Goal: Task Accomplishment & Management: Complete application form

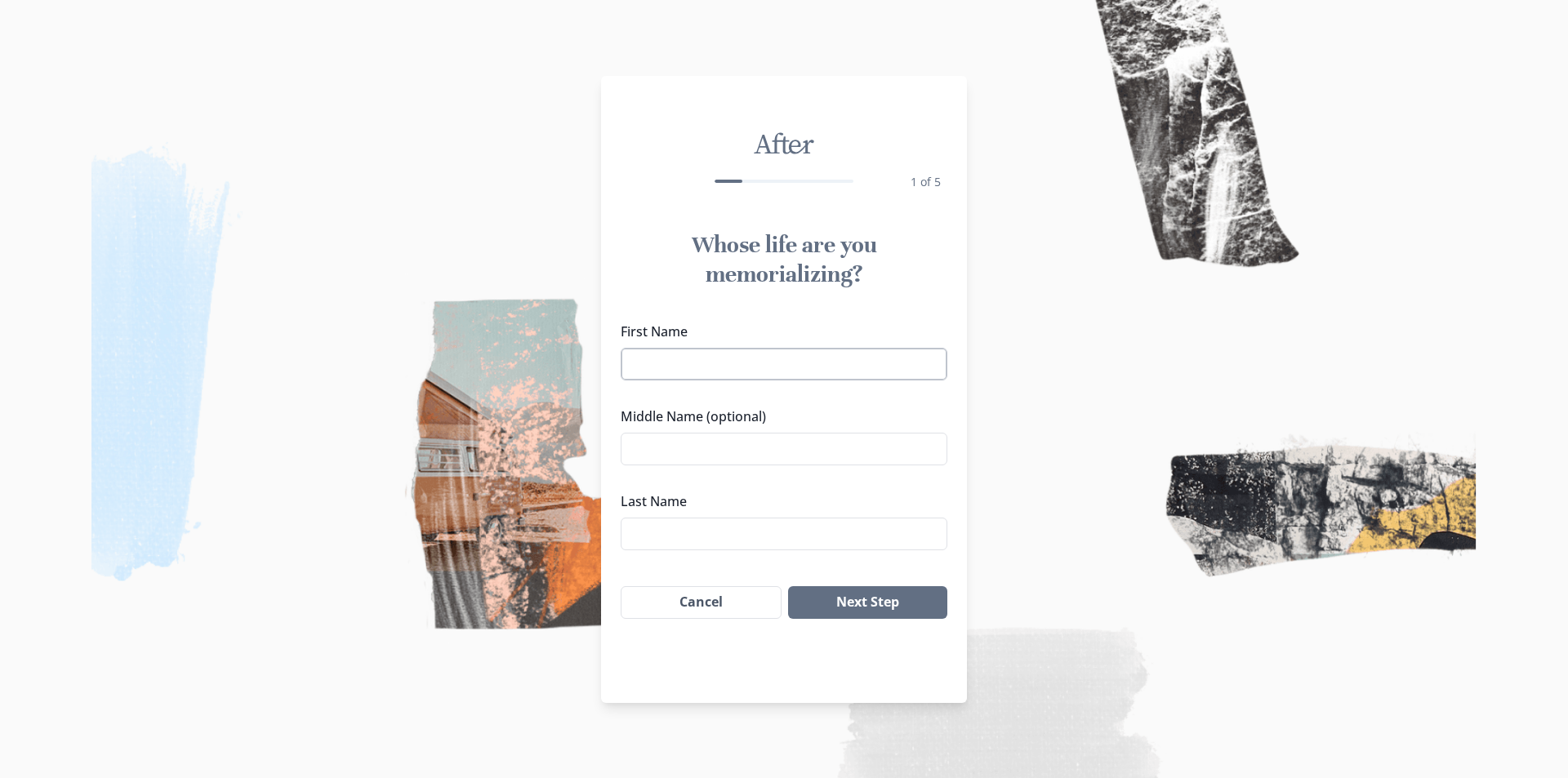
click at [634, 370] on input "First Name" at bounding box center [783, 364] width 326 height 33
type input "[PERSON_NAME]"
type input "M."
type input "[PERSON_NAME]"
click at [861, 600] on button "Next Step" at bounding box center [868, 602] width 160 height 33
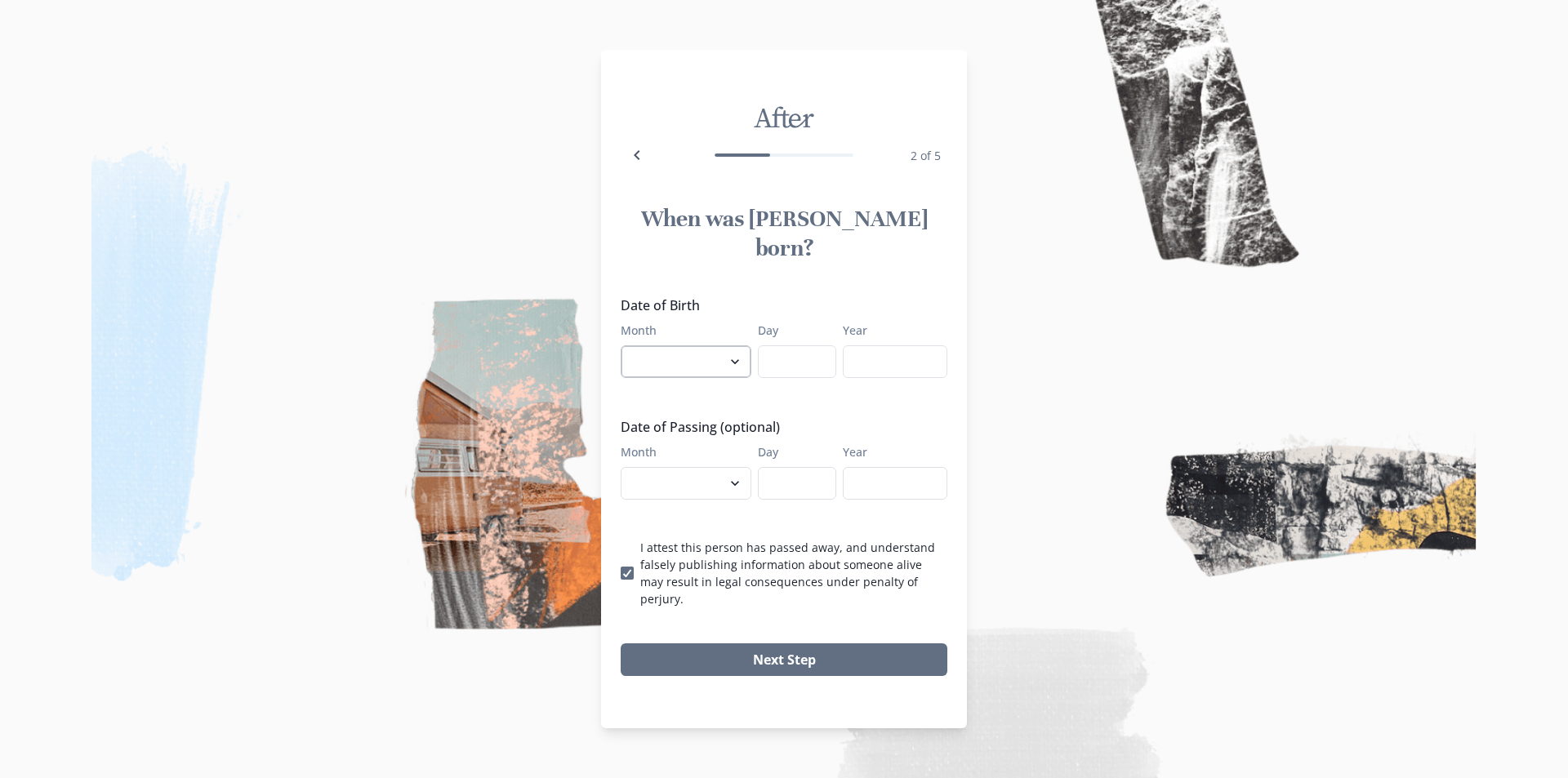
click at [717, 356] on select "January February March April May June July August September October November De…" at bounding box center [685, 361] width 131 height 33
select select "11"
click at [620, 345] on select "January February March April May June July August September October November De…" at bounding box center [685, 361] width 131 height 33
click at [822, 347] on input "Day" at bounding box center [797, 361] width 79 height 33
type input "22"
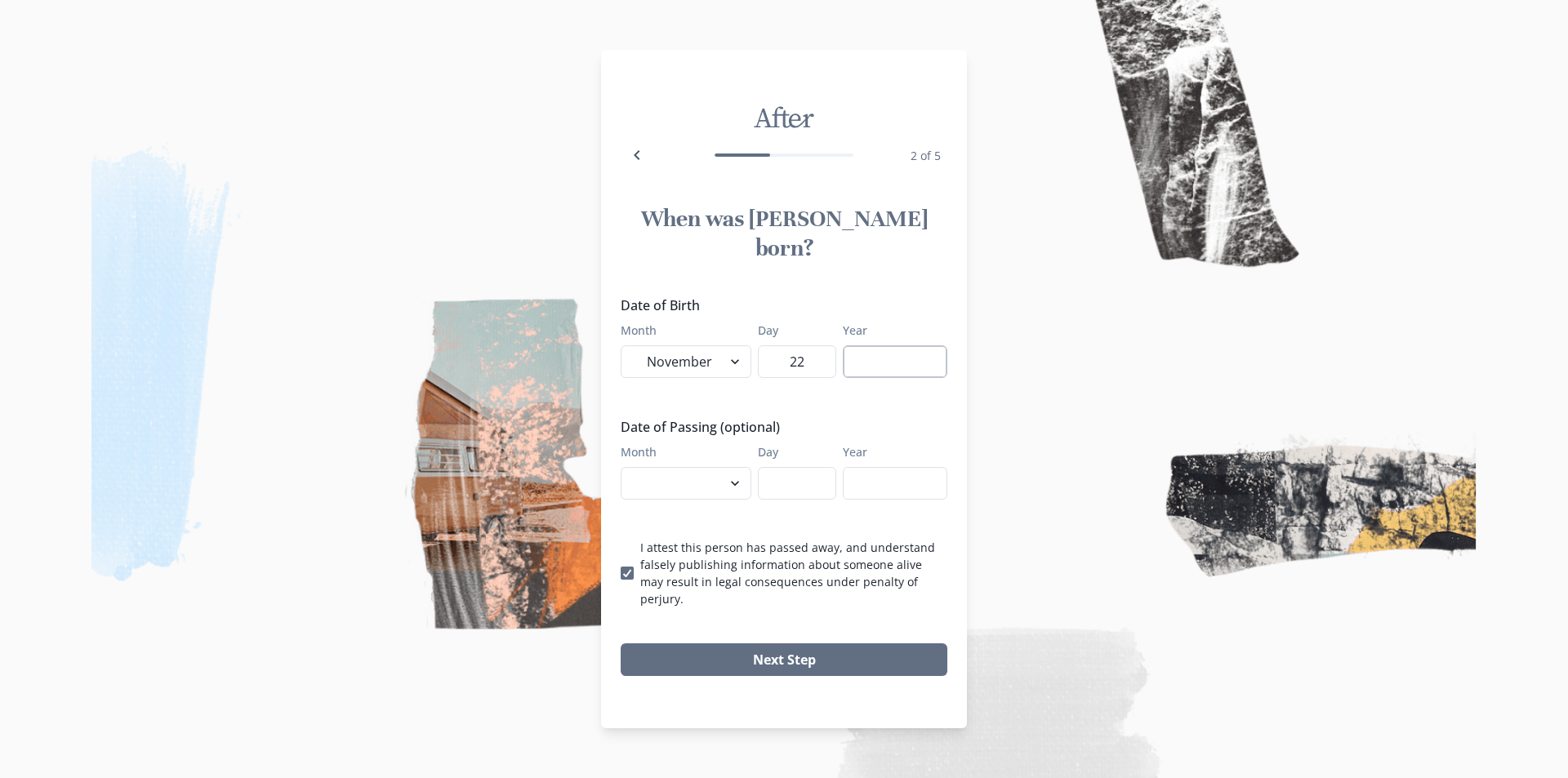
click at [876, 371] on input "Year" at bounding box center [895, 361] width 105 height 33
type input "1966"
click at [676, 457] on div "Month January February March April May June July August September October Novem…" at bounding box center [685, 471] width 131 height 56
click at [677, 467] on select "January February March April May June July August September October November De…" at bounding box center [685, 483] width 131 height 33
select select "8"
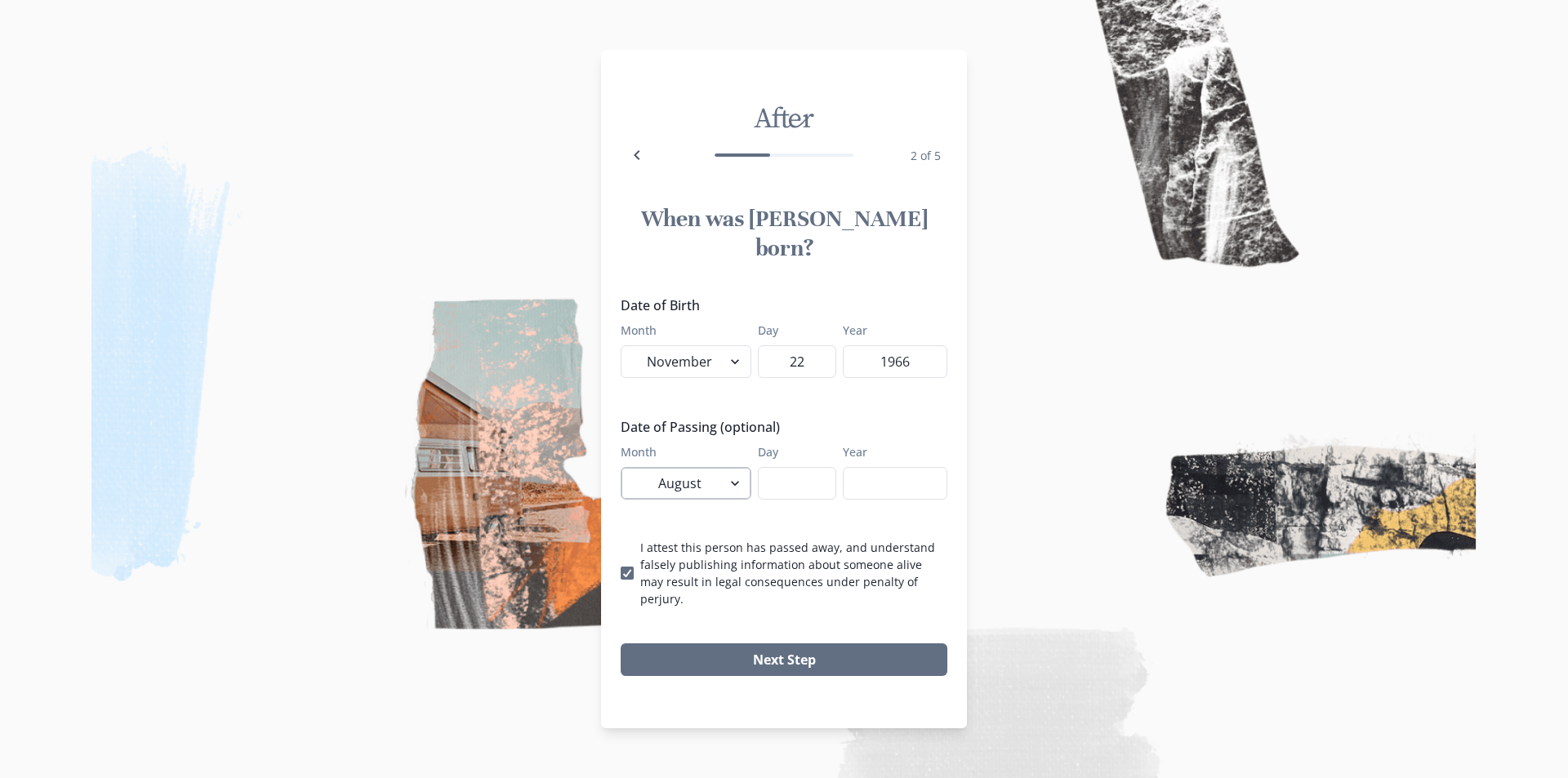
click at [620, 467] on select "January February March April May June July August September October November De…" at bounding box center [685, 483] width 131 height 33
click at [761, 468] on input "Day" at bounding box center [797, 483] width 79 height 33
type input "9"
click at [856, 487] on input "Year" at bounding box center [895, 483] width 105 height 33
type input "2025"
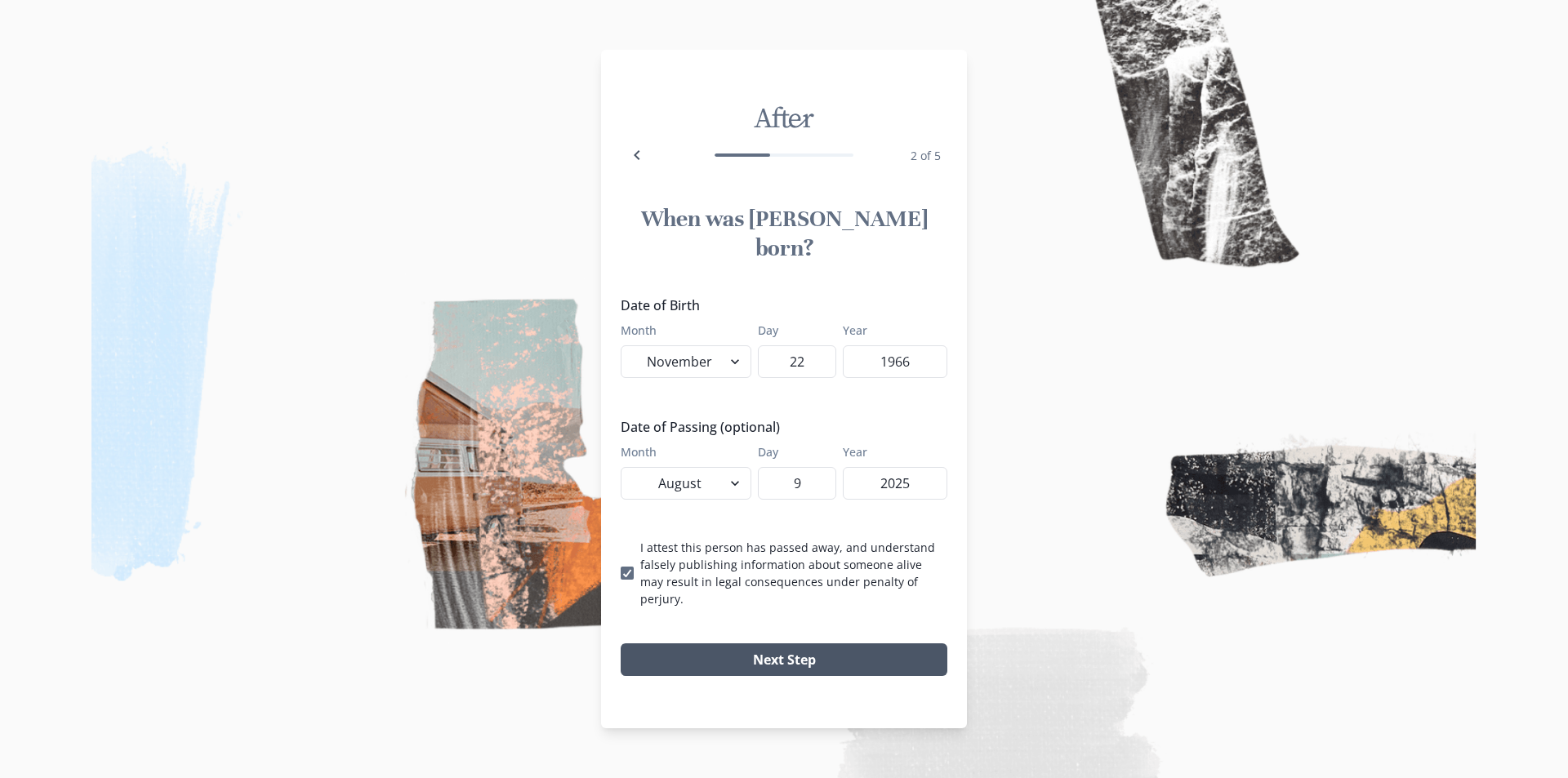
click at [834, 643] on button "Next Step" at bounding box center [783, 659] width 326 height 33
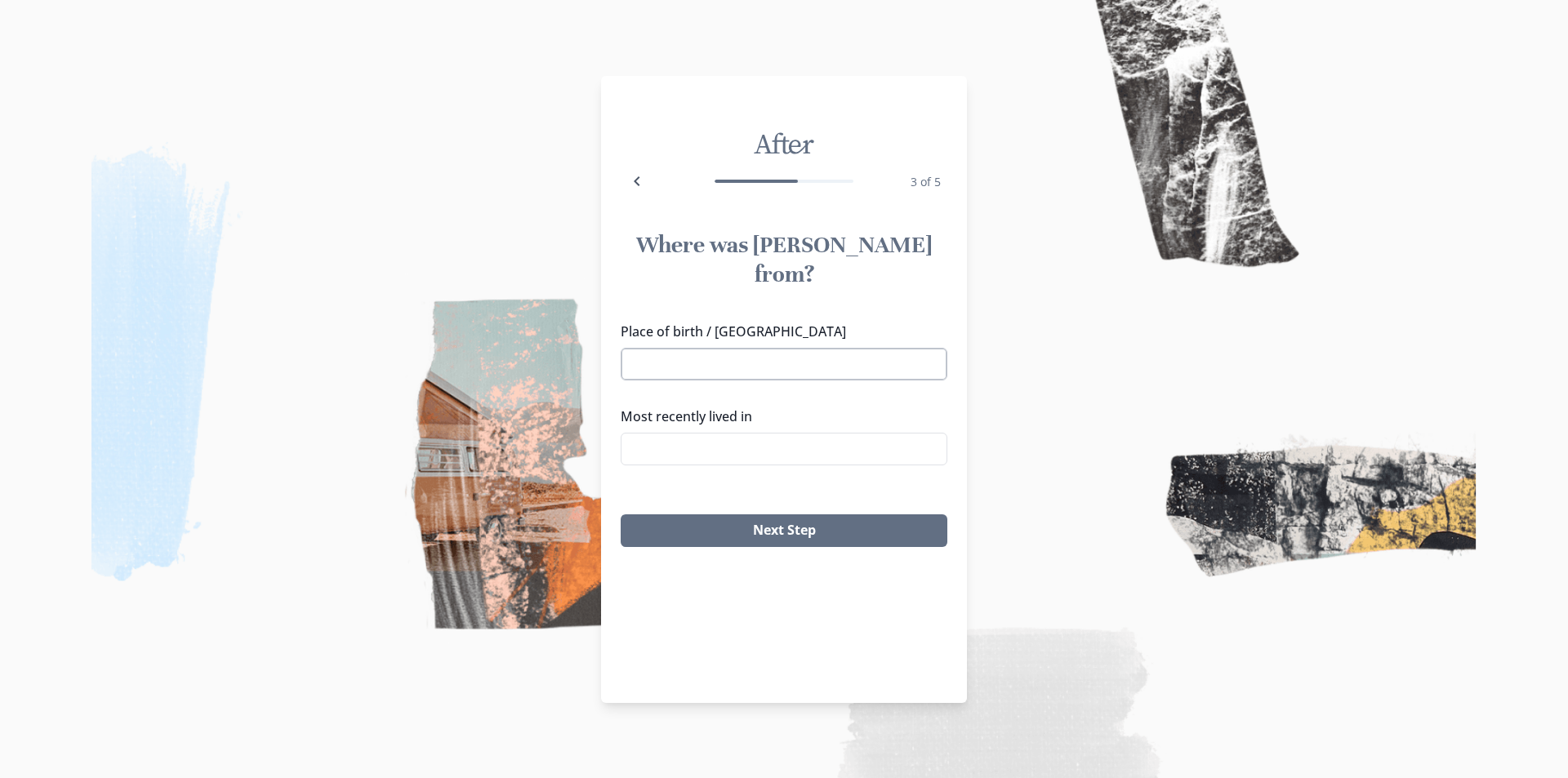
click at [690, 348] on input "Place of birth / [GEOGRAPHIC_DATA]" at bounding box center [783, 364] width 326 height 33
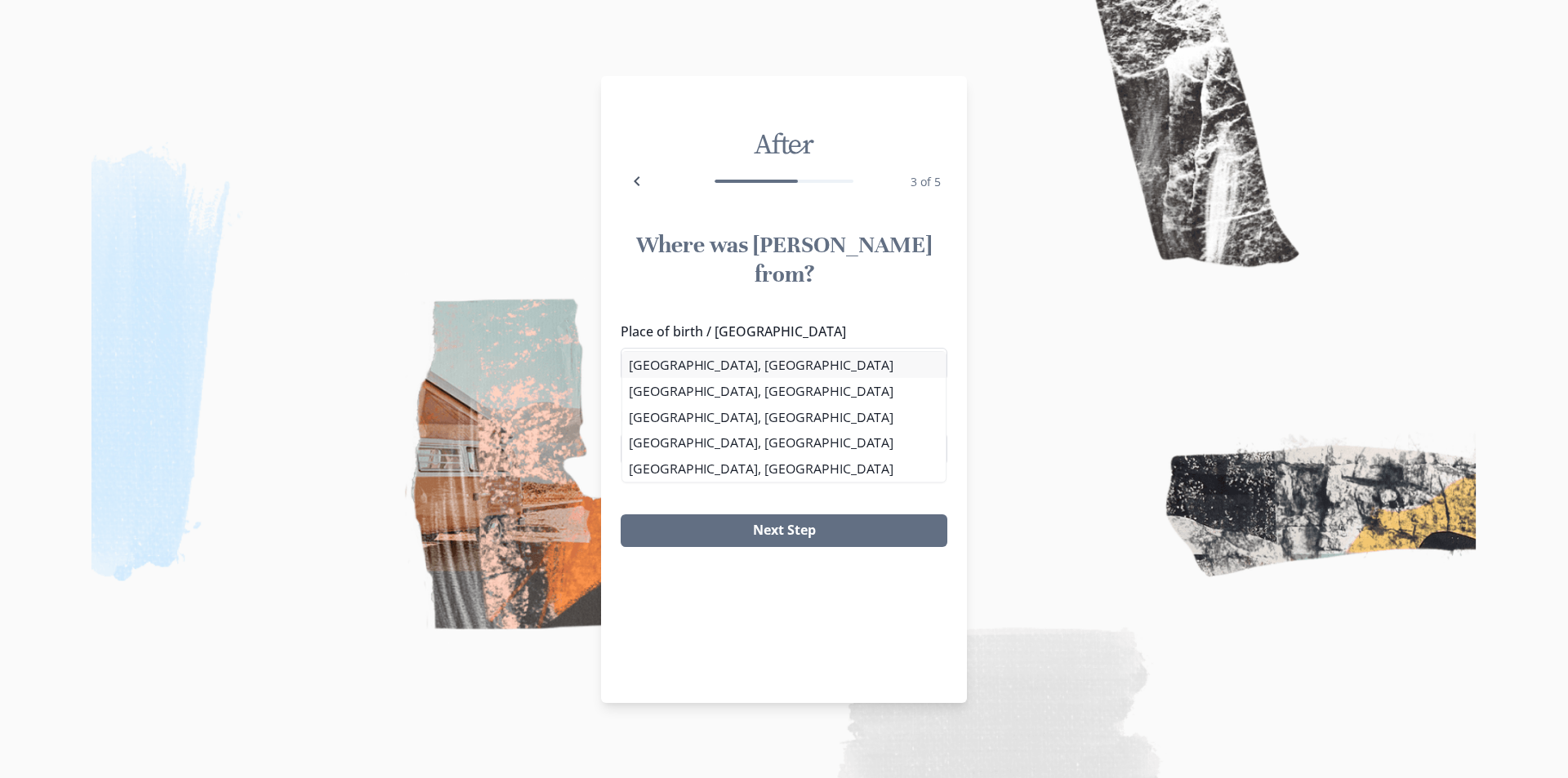
click at [694, 357] on div "Place of birth / [GEOGRAPHIC_DATA] [GEOGRAPHIC_DATA] [GEOGRAPHIC_DATA], [GEOGRA…" at bounding box center [783, 399] width 326 height 157
click at [725, 366] on li "[GEOGRAPHIC_DATA], [GEOGRAPHIC_DATA]" at bounding box center [784, 365] width 325 height 26
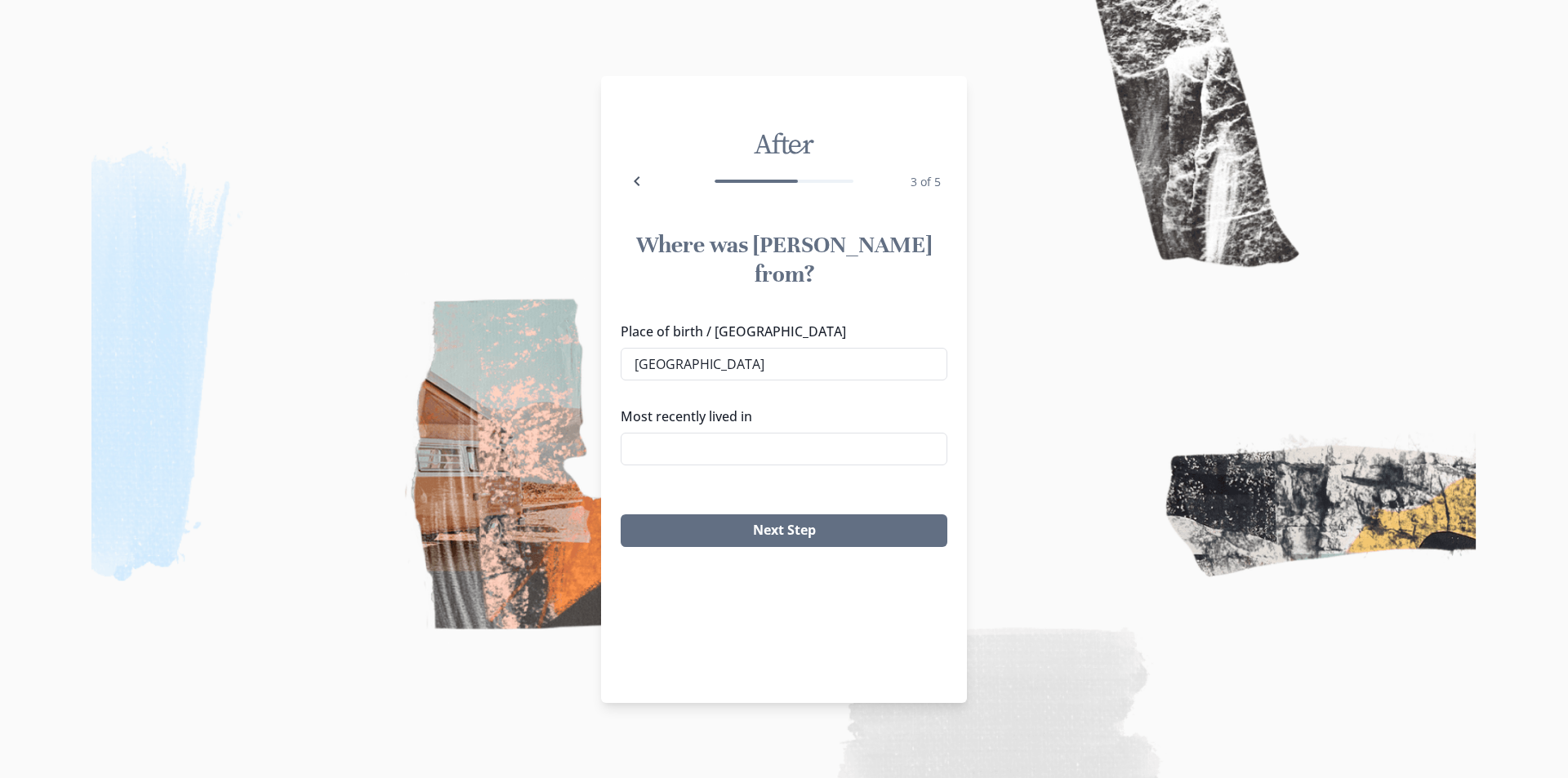
type input "[GEOGRAPHIC_DATA], [GEOGRAPHIC_DATA]"
click at [725, 433] on input "Most recently lived in" at bounding box center [783, 449] width 326 height 33
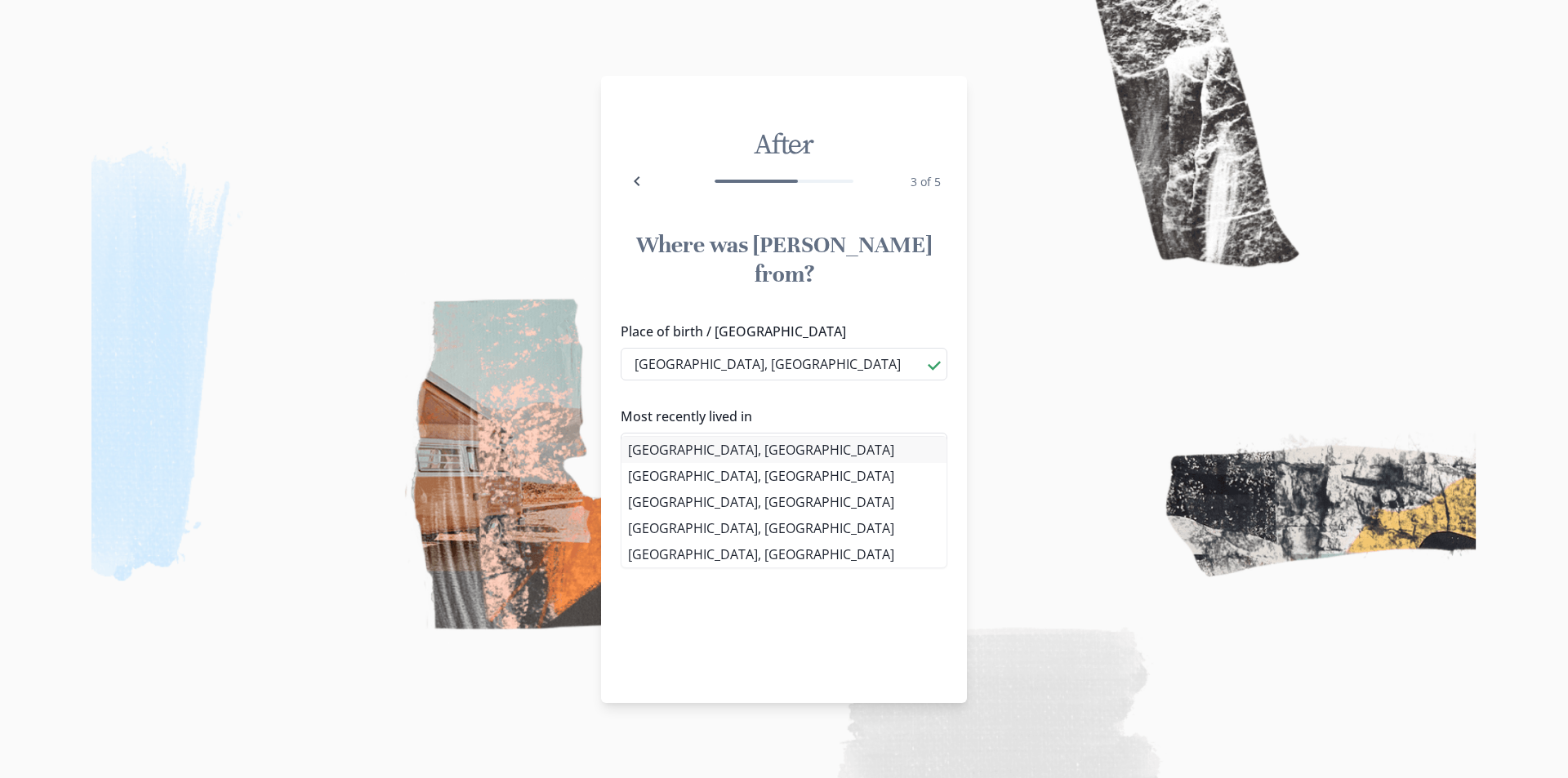
click at [719, 447] on div "Place of birth / [GEOGRAPHIC_DATA] [GEOGRAPHIC_DATA], [GEOGRAPHIC_DATA] [GEOGRA…" at bounding box center [783, 399] width 326 height 157
click at [728, 455] on li "[GEOGRAPHIC_DATA], [GEOGRAPHIC_DATA]" at bounding box center [784, 450] width 325 height 26
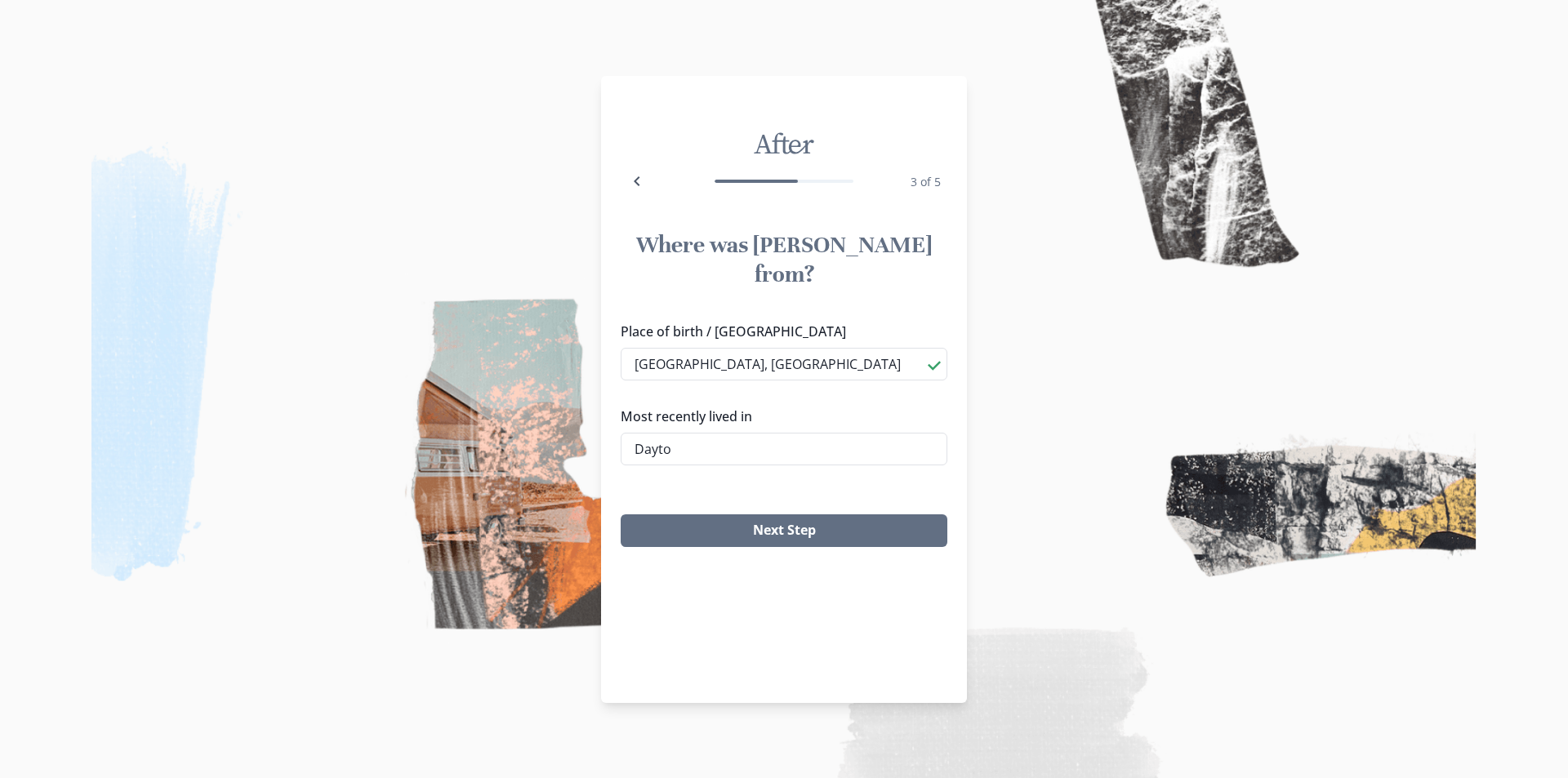
type input "[GEOGRAPHIC_DATA], [GEOGRAPHIC_DATA]"
click at [762, 515] on button "Next Step" at bounding box center [783, 531] width 326 height 33
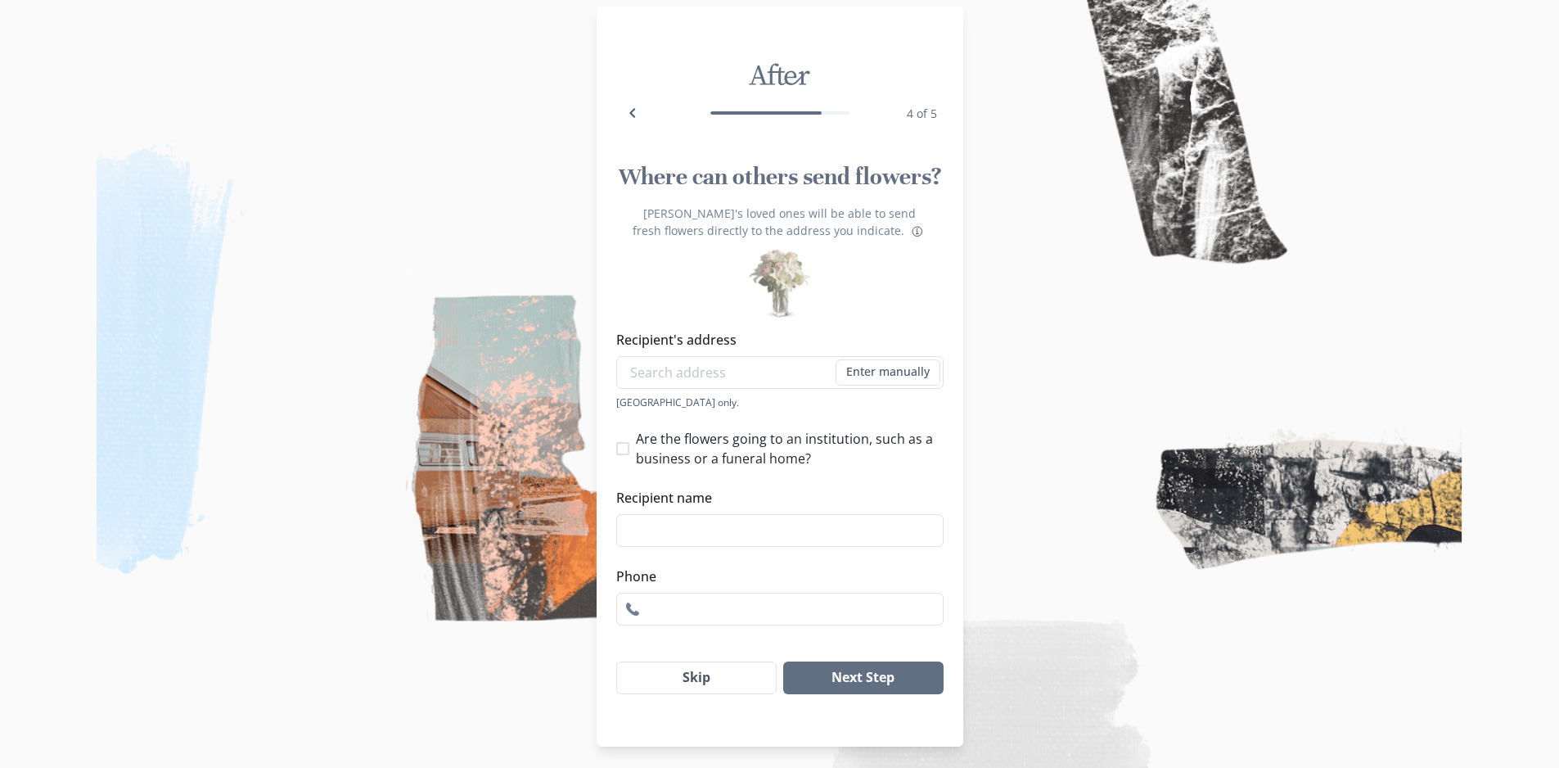
scroll to position [25, 0]
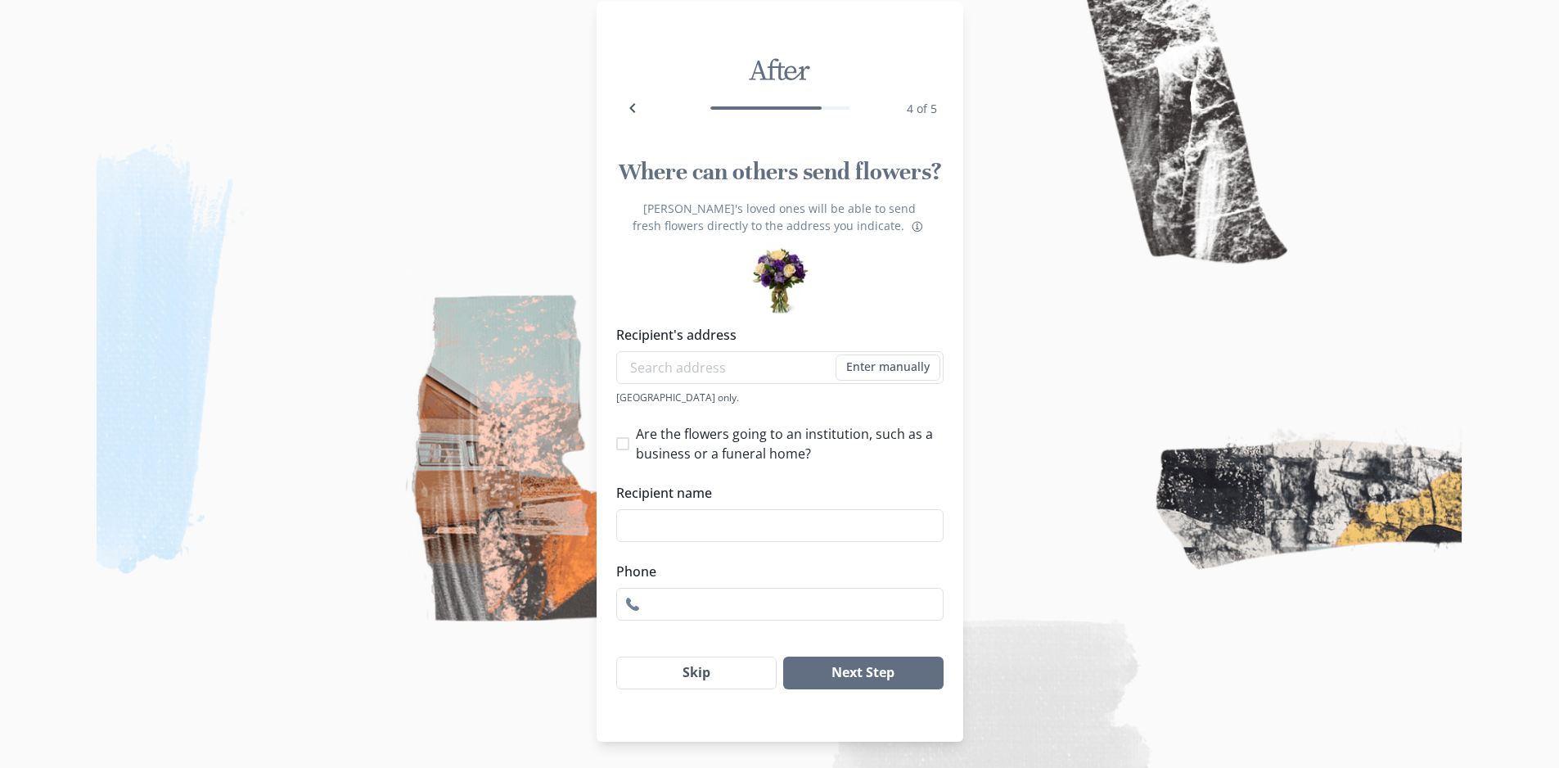
click at [724, 674] on button "Skip" at bounding box center [696, 672] width 161 height 33
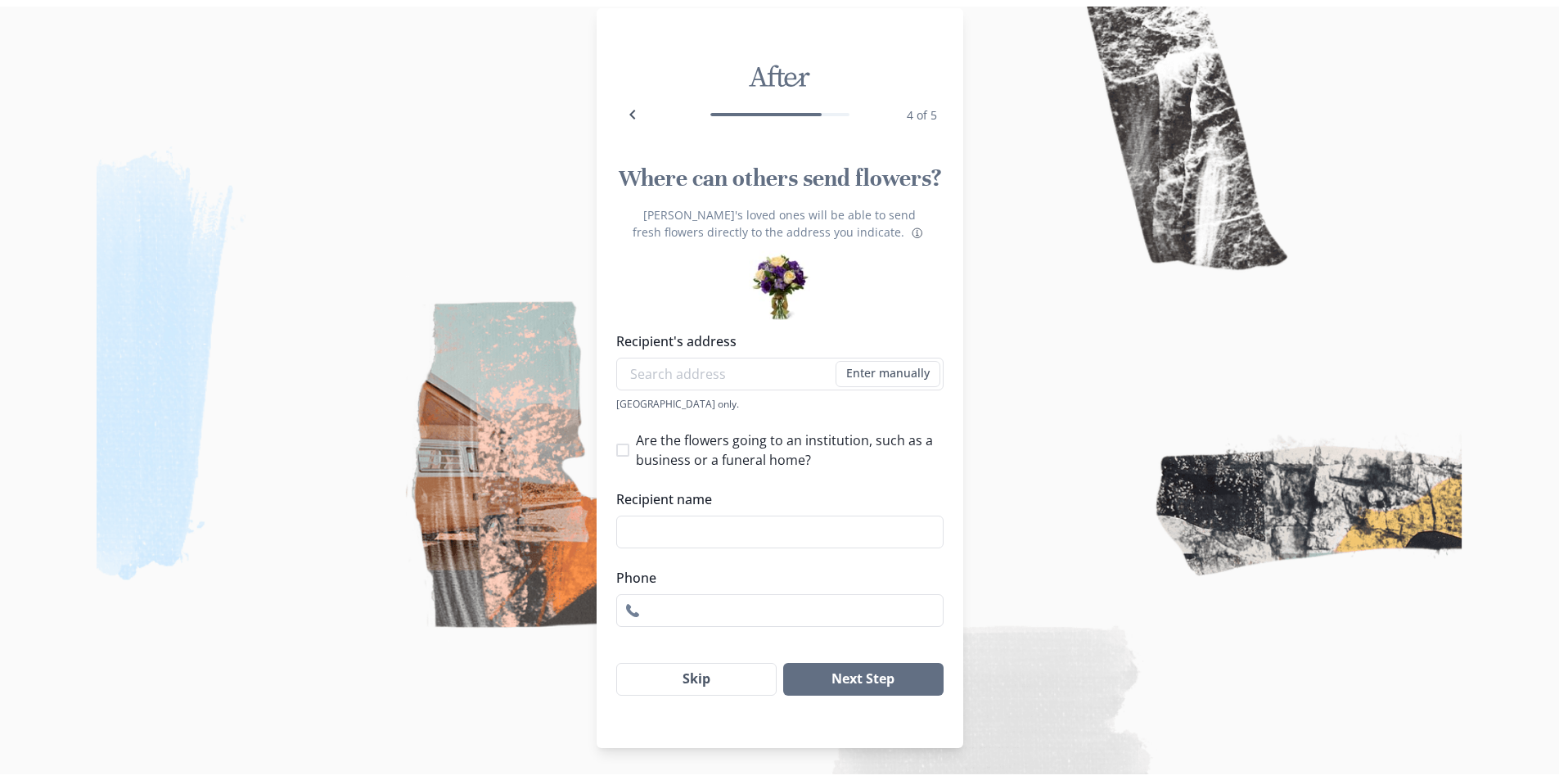
scroll to position [0, 0]
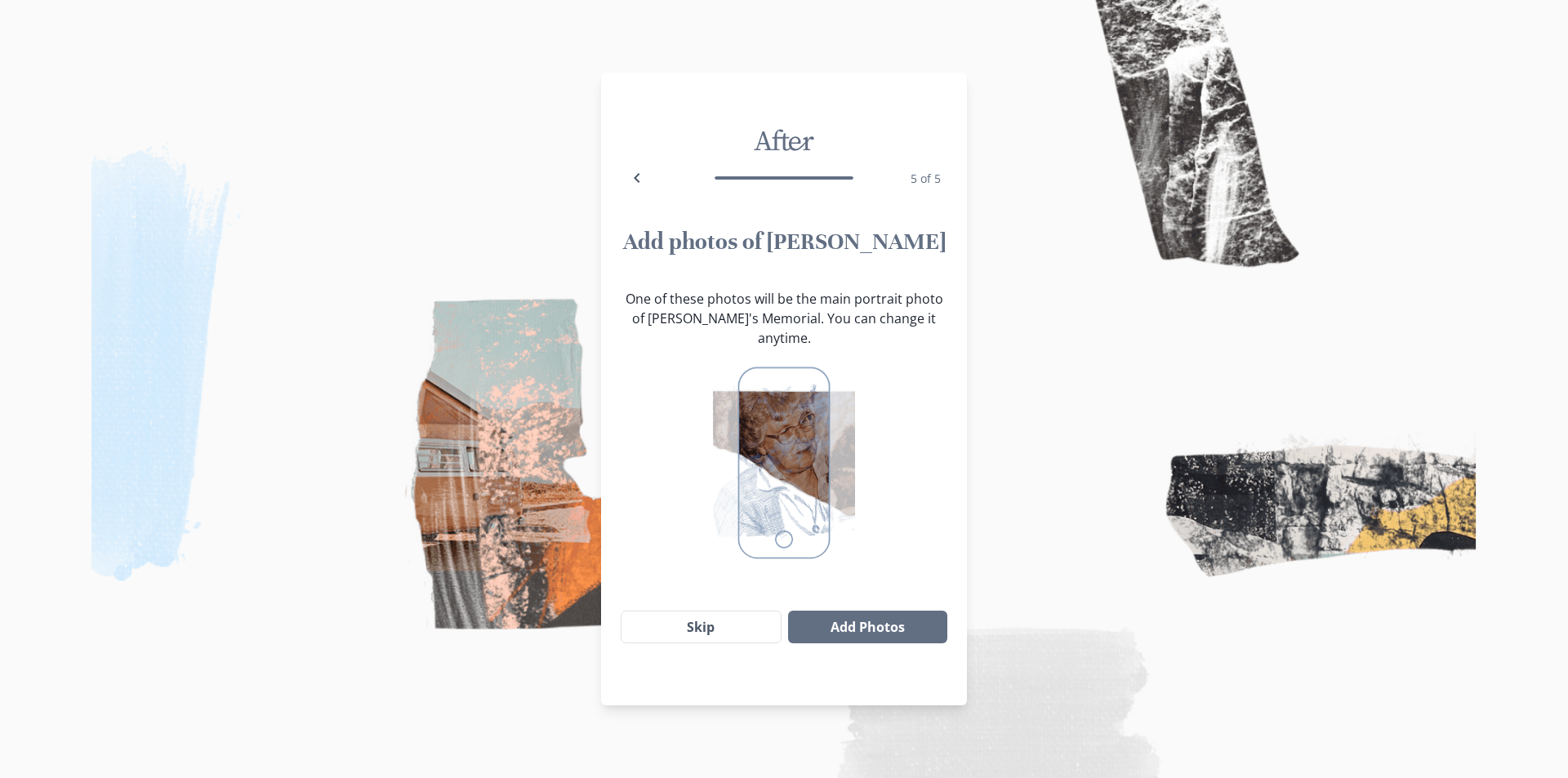
click at [798, 473] on img at bounding box center [784, 463] width 142 height 204
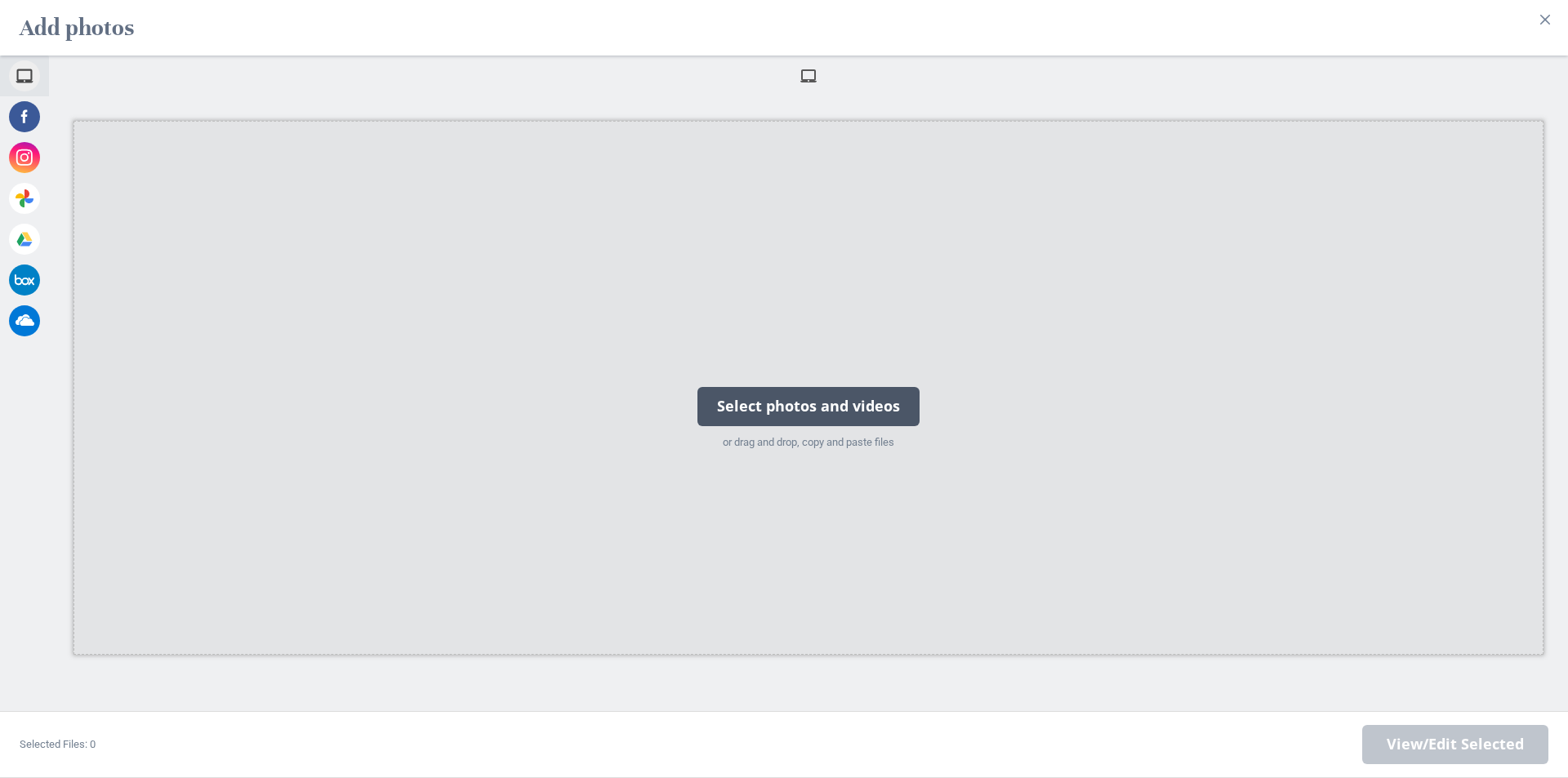
drag, startPoint x: 677, startPoint y: 438, endPoint x: 660, endPoint y: 449, distance: 20.2
click at [660, 449] on div "Select photos and videos or drag and drop, copy and paste files" at bounding box center [808, 387] width 1469 height 534
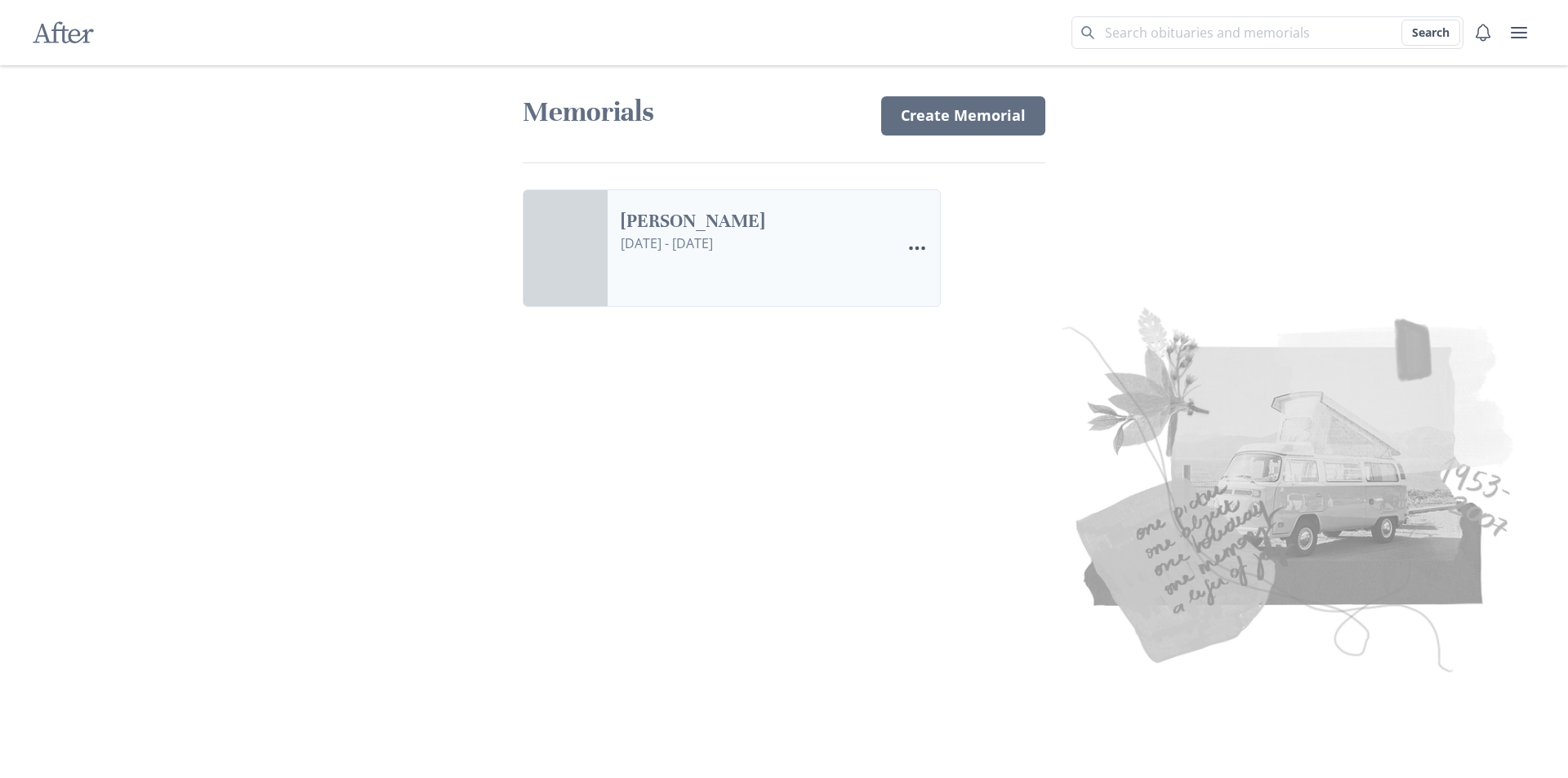
click at [842, 227] on link "[PERSON_NAME]" at bounding box center [754, 221] width 267 height 24
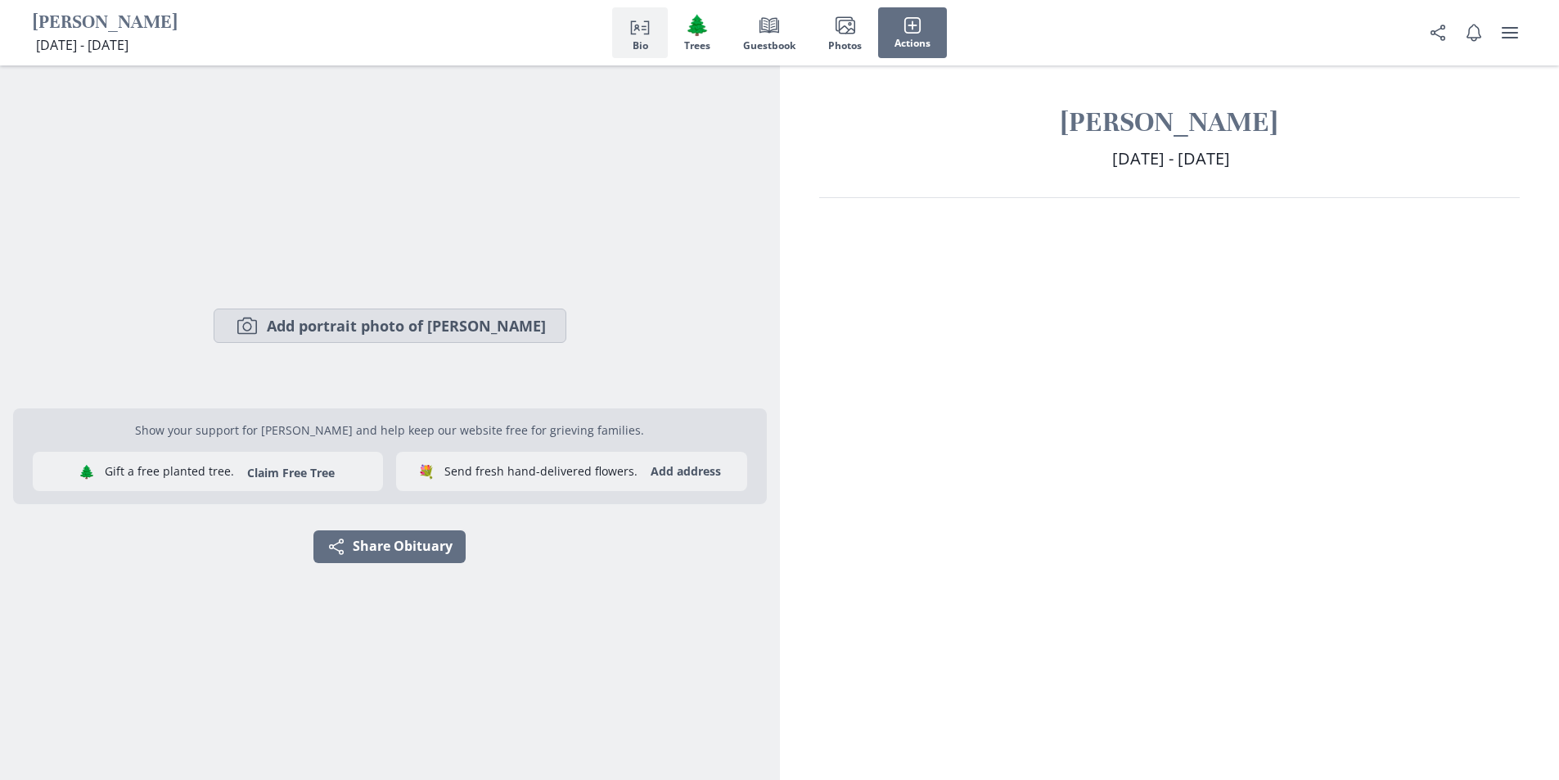
click at [345, 321] on button "Camera Add portrait photo of [PERSON_NAME]" at bounding box center [390, 326] width 353 height 34
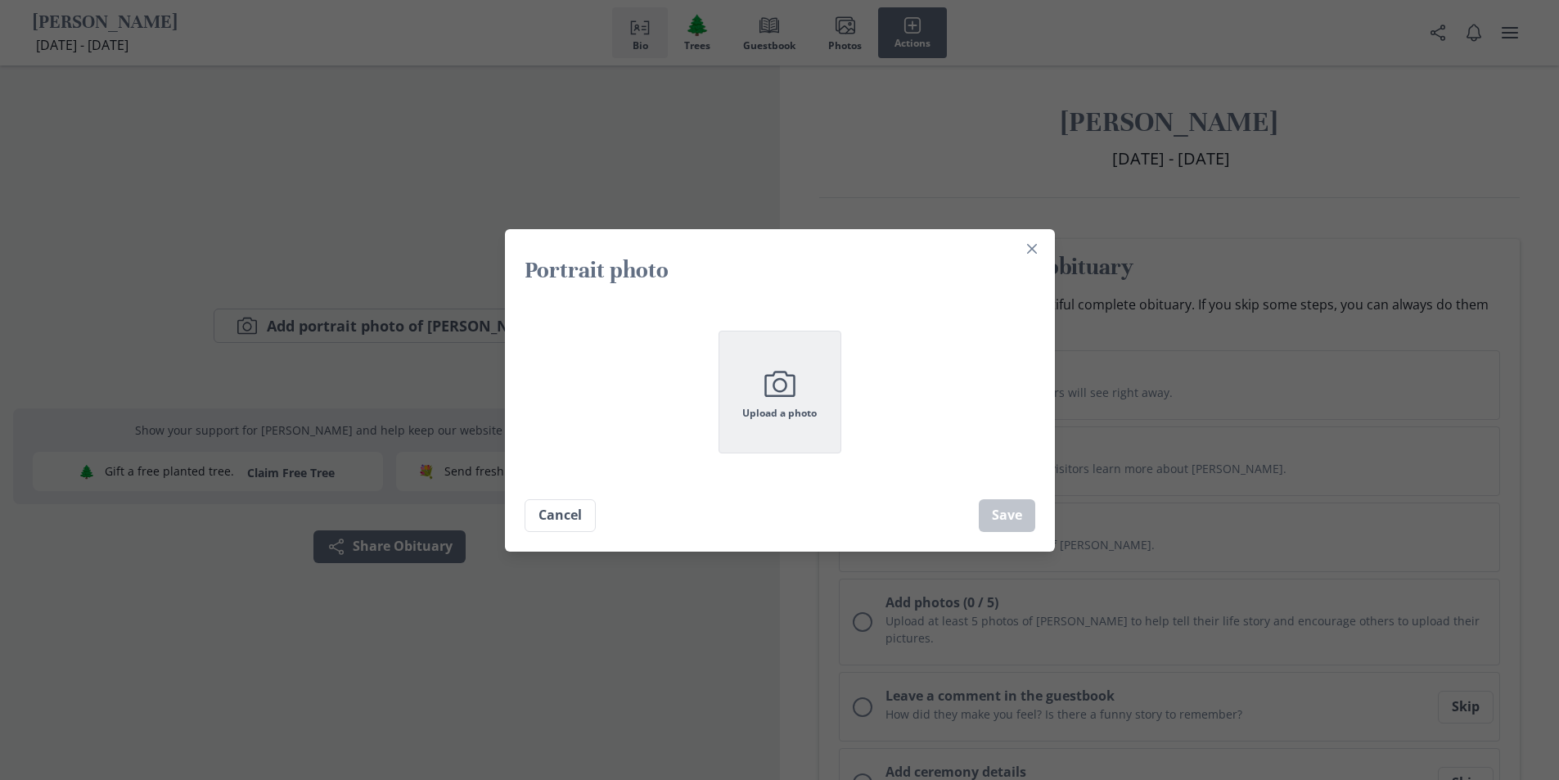
click at [801, 408] on span "Upload a photo" at bounding box center [779, 413] width 74 height 11
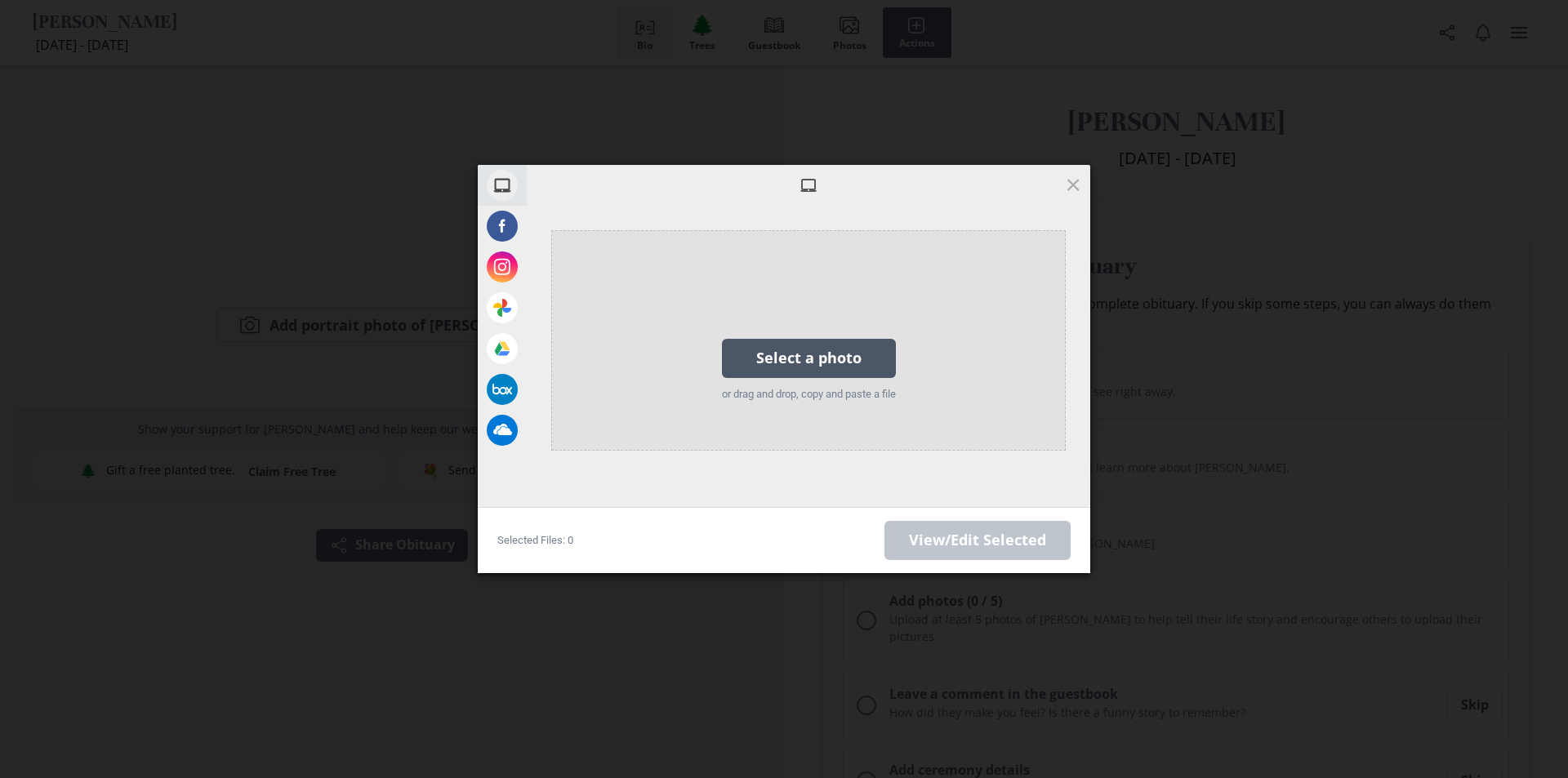
click at [796, 369] on div "Select a photo" at bounding box center [809, 358] width 174 height 39
drag, startPoint x: 680, startPoint y: 402, endPoint x: 654, endPoint y: 402, distance: 26.0
click at [654, 402] on div "Select a photo or drag and drop, copy and paste a file" at bounding box center [809, 340] width 515 height 220
click at [799, 366] on div "Select a photo" at bounding box center [809, 358] width 174 height 39
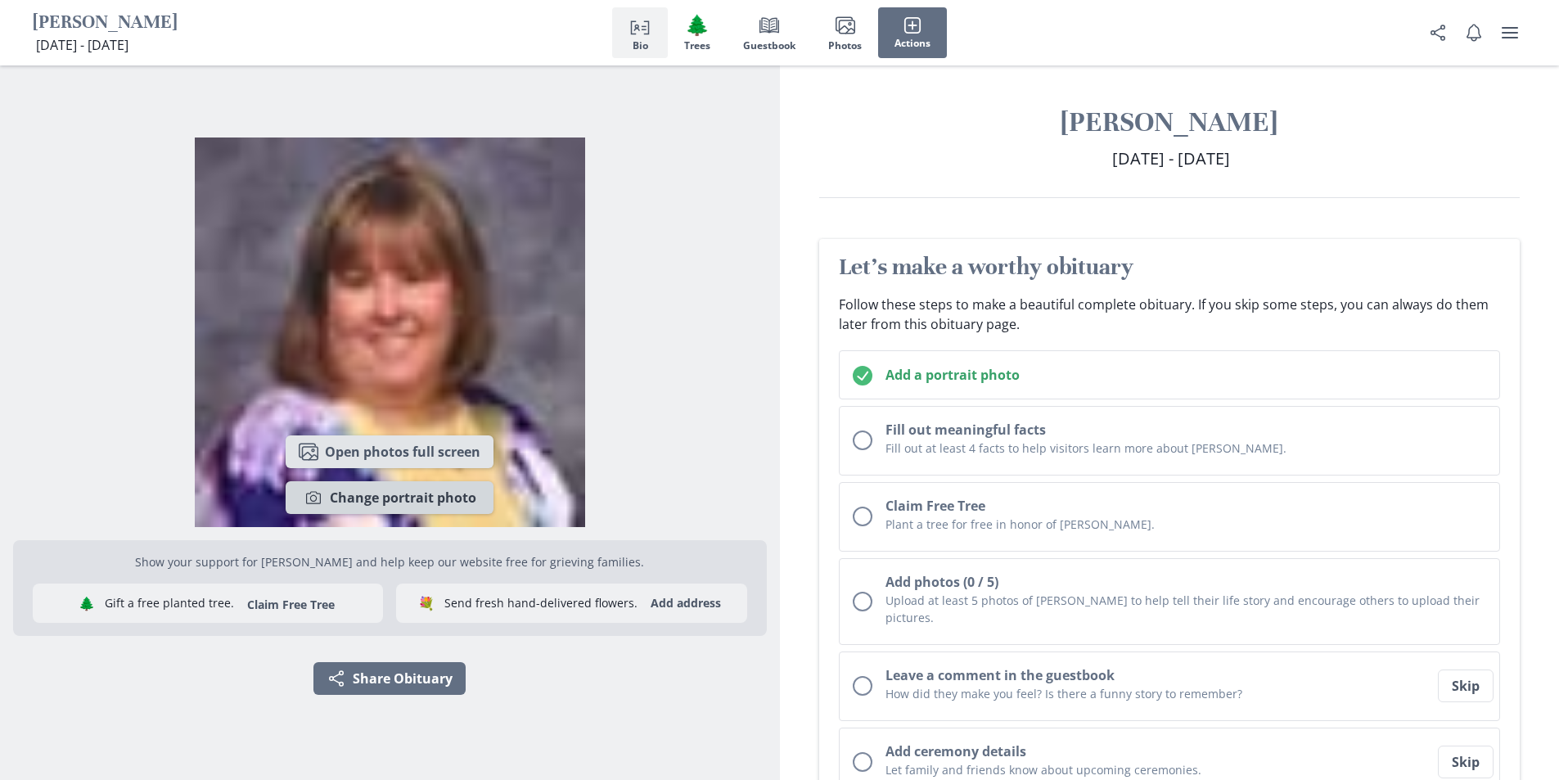
click at [410, 503] on button "Camera Change portrait photo" at bounding box center [390, 497] width 208 height 33
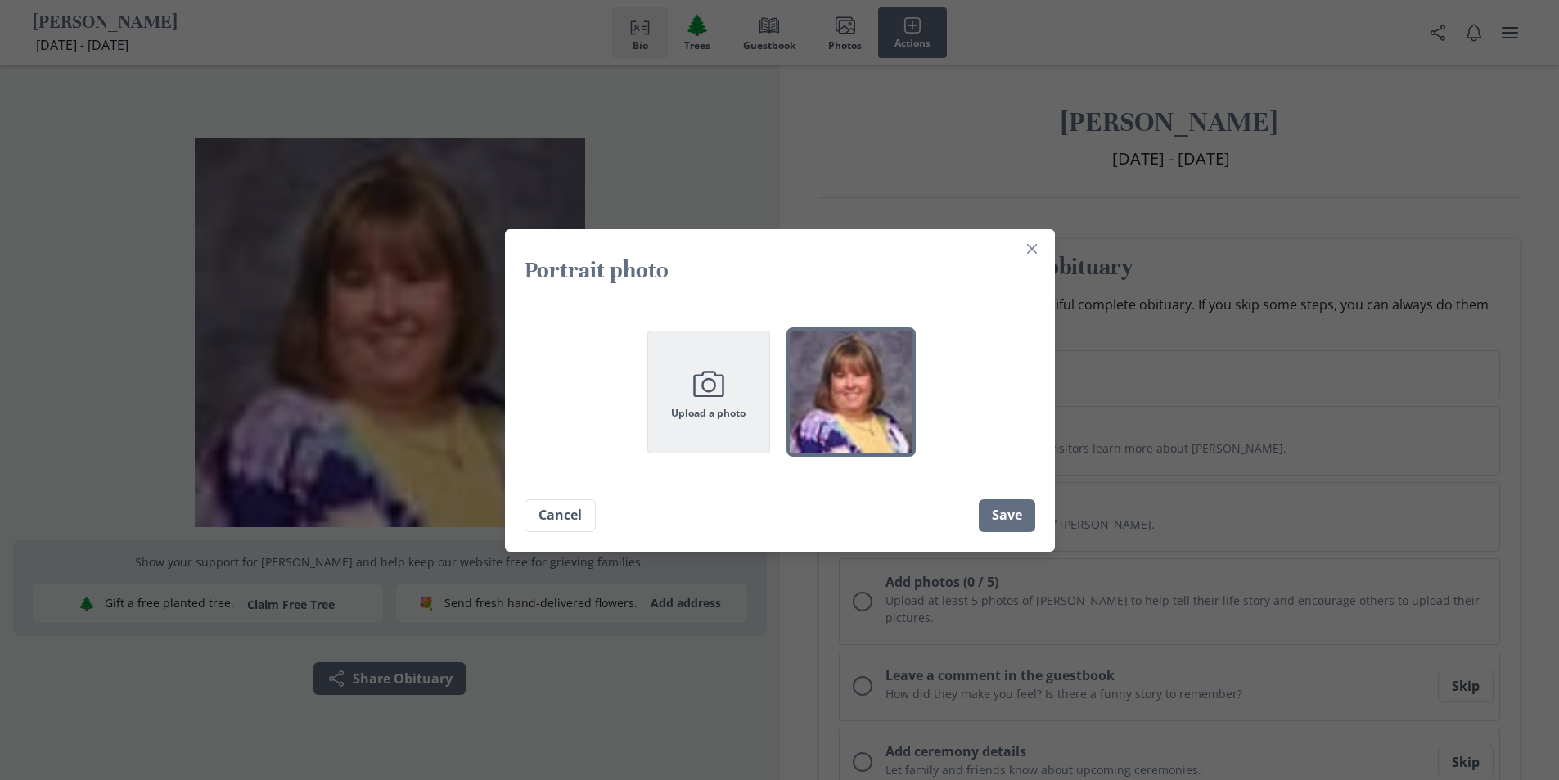
click at [733, 408] on span "Upload a photo" at bounding box center [708, 413] width 74 height 11
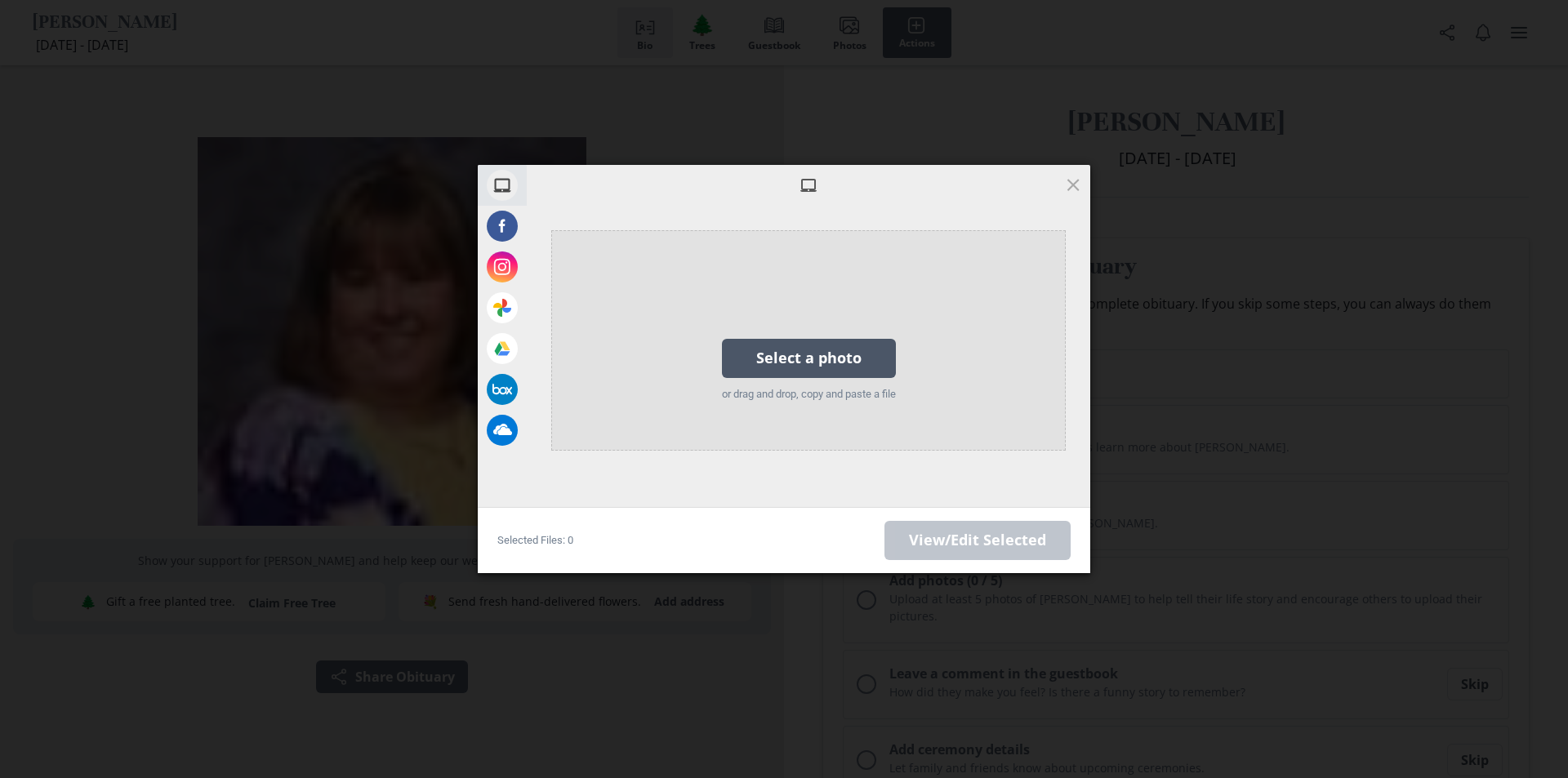
click at [755, 353] on div "Select a photo" at bounding box center [809, 358] width 174 height 39
click at [777, 366] on div "Select a photo" at bounding box center [809, 358] width 174 height 39
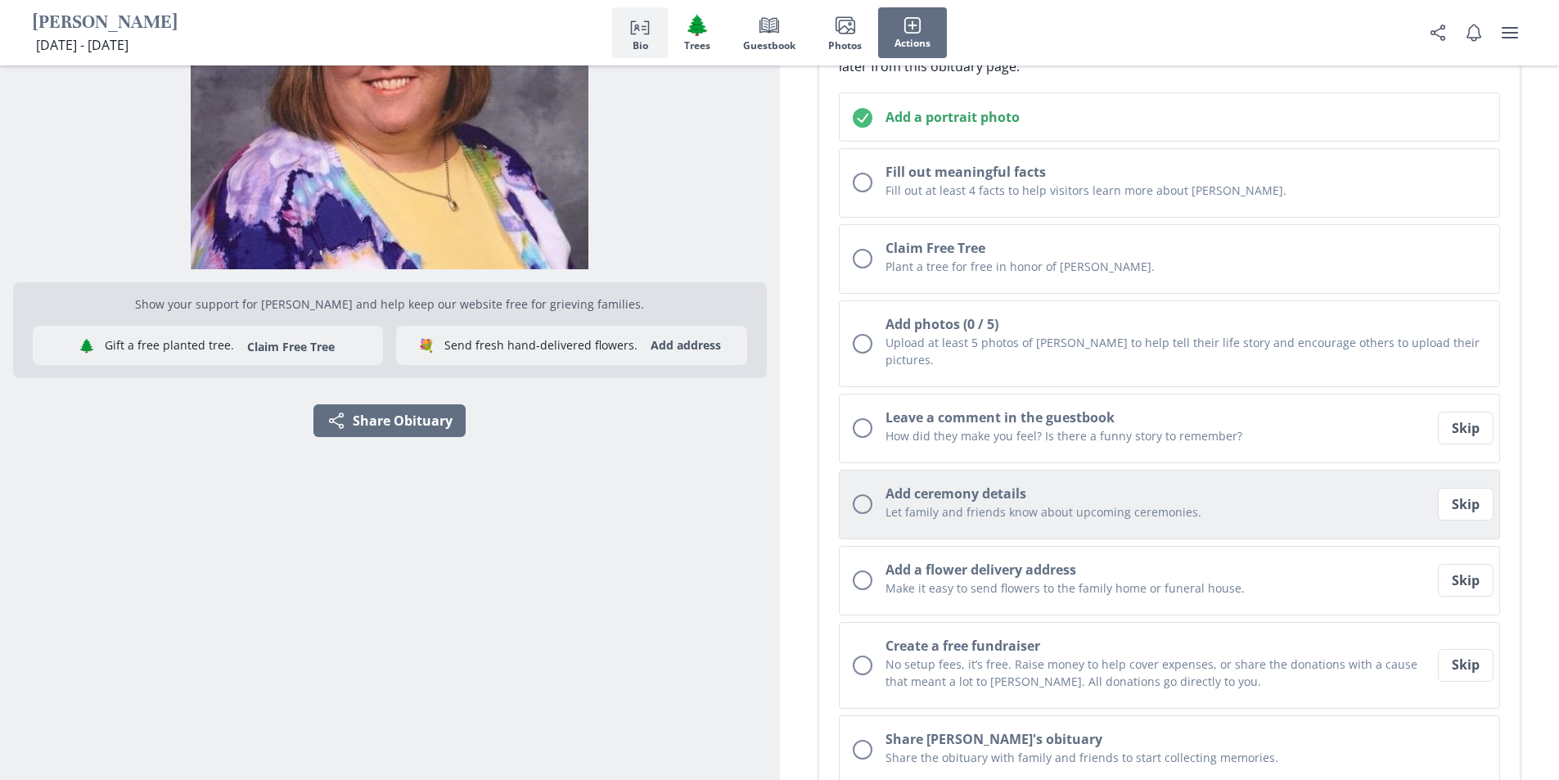
scroll to position [164, 0]
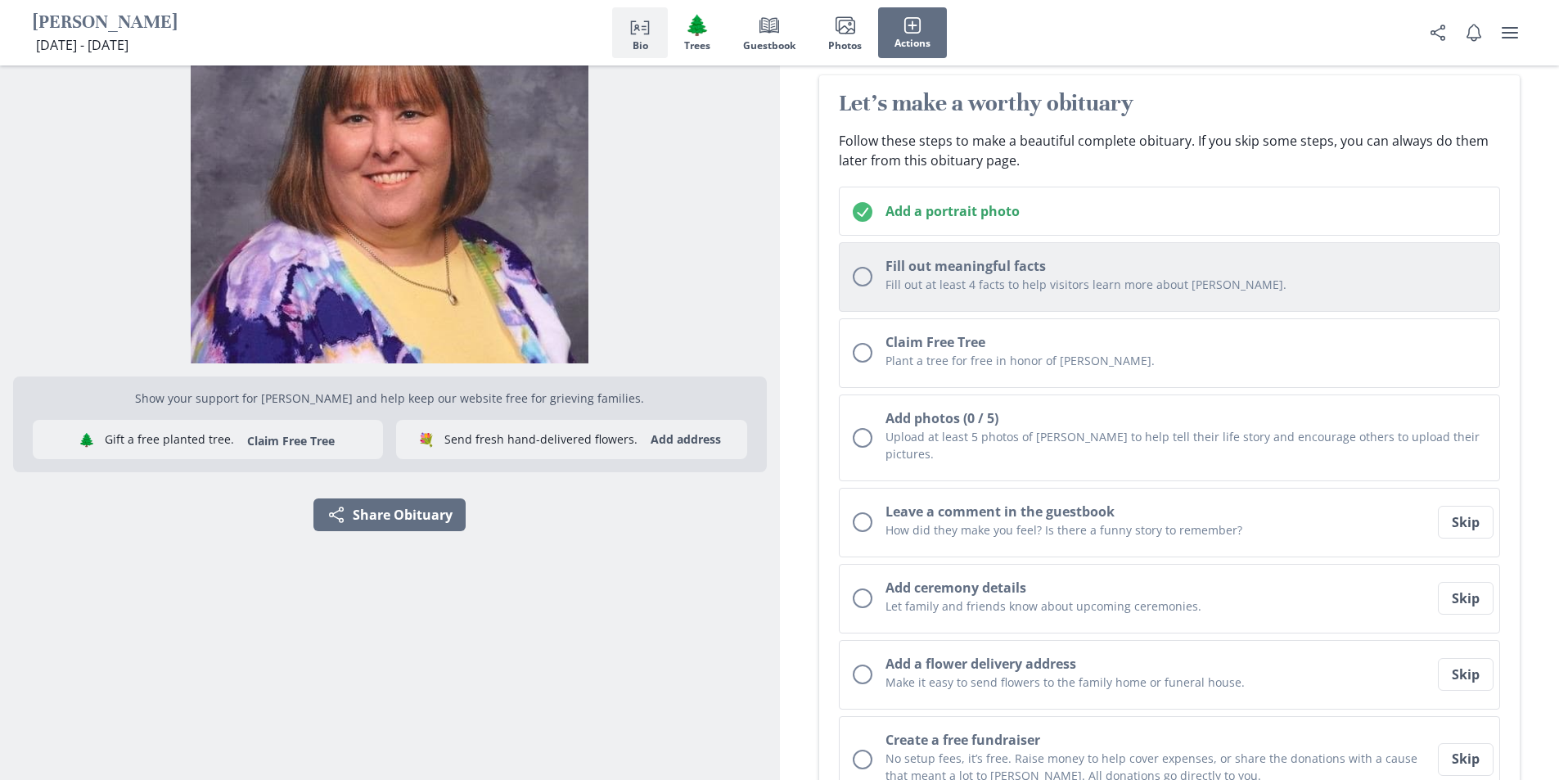
click at [912, 278] on p "Fill out at least 4 facts to help visitors learn more about [PERSON_NAME]." at bounding box center [1187, 284] width 602 height 17
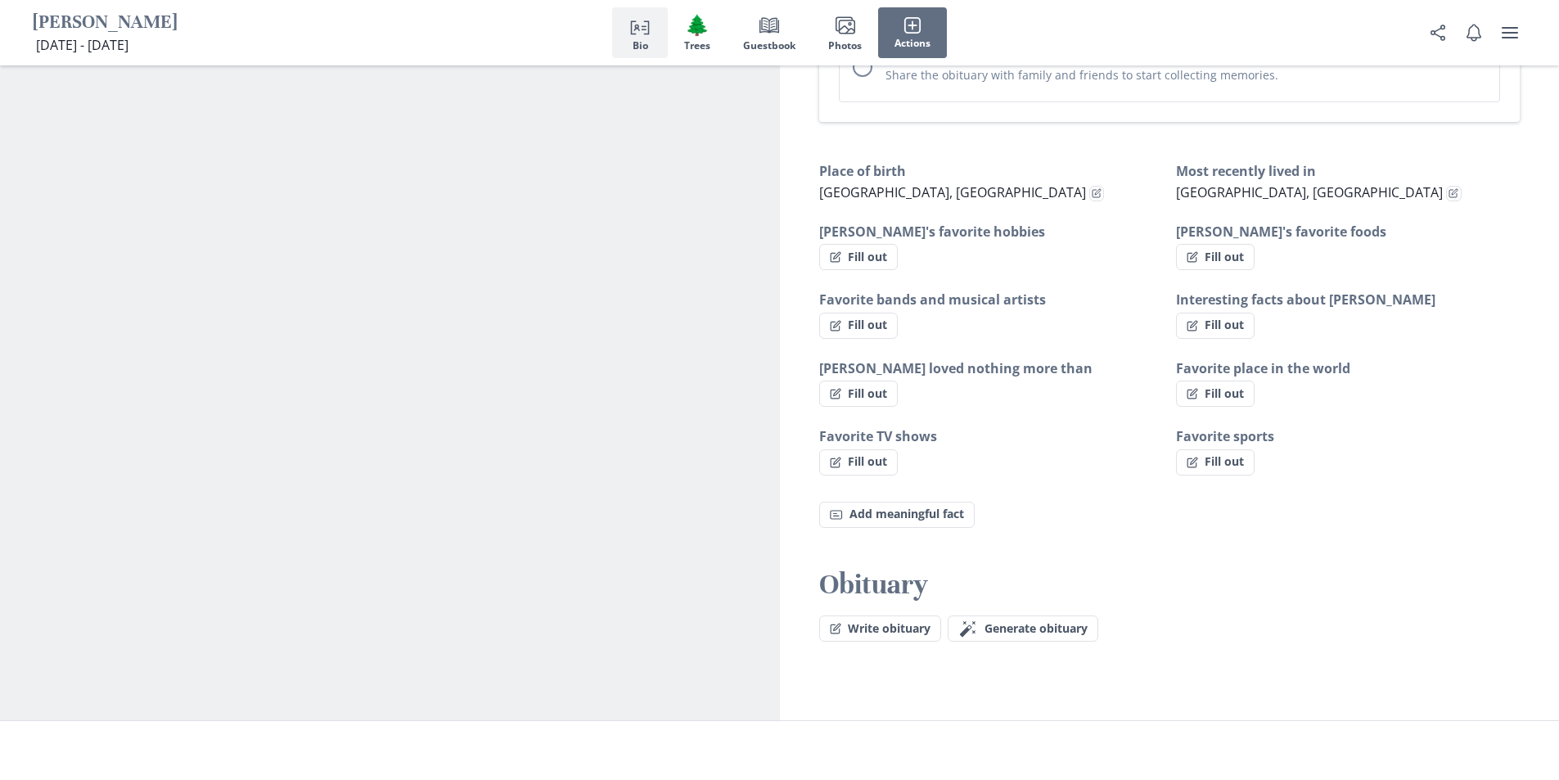
scroll to position [941, 0]
click at [928, 615] on button "Write obituary" at bounding box center [880, 628] width 122 height 26
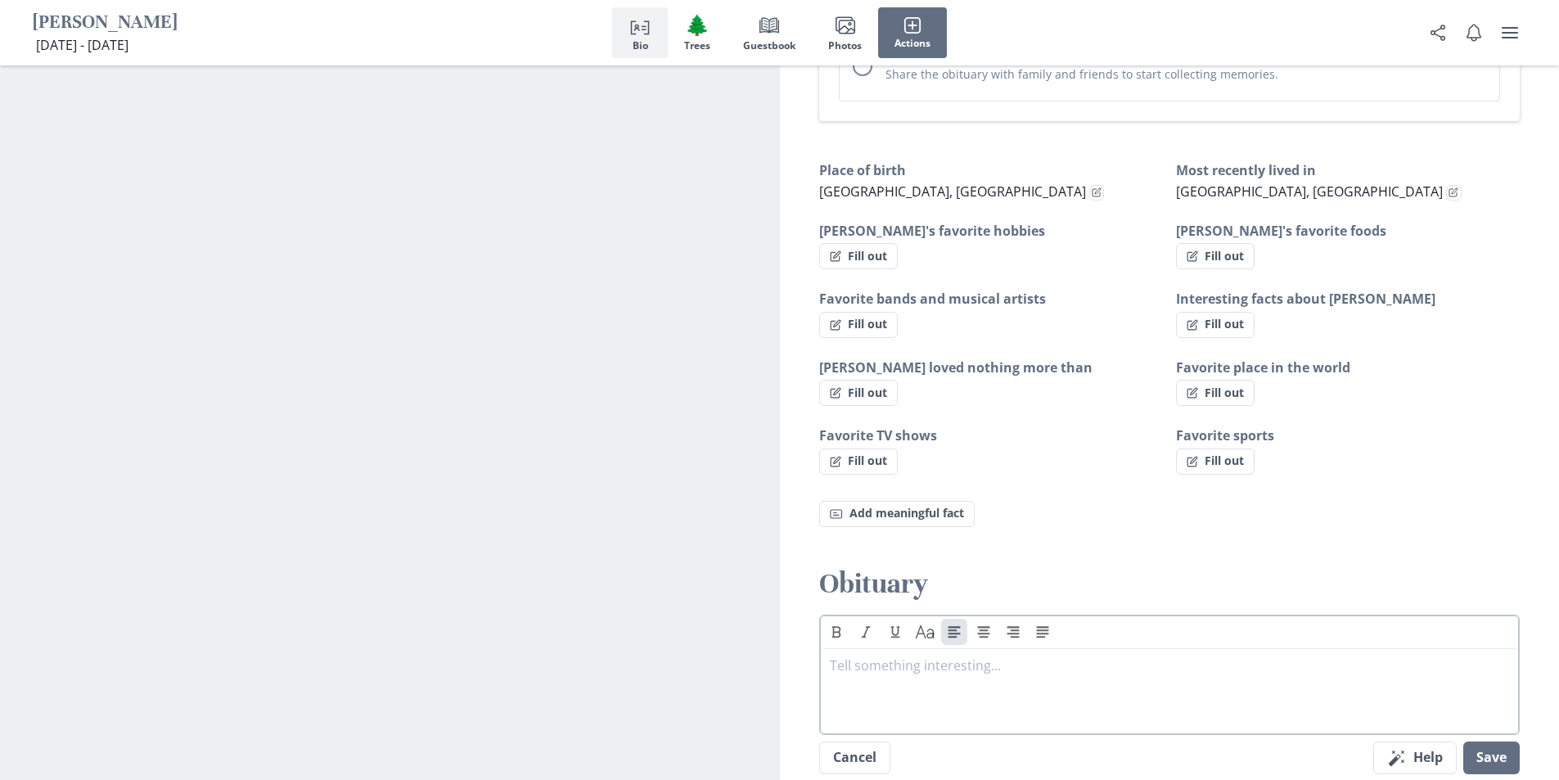
click at [967, 656] on p at bounding box center [1170, 666] width 680 height 20
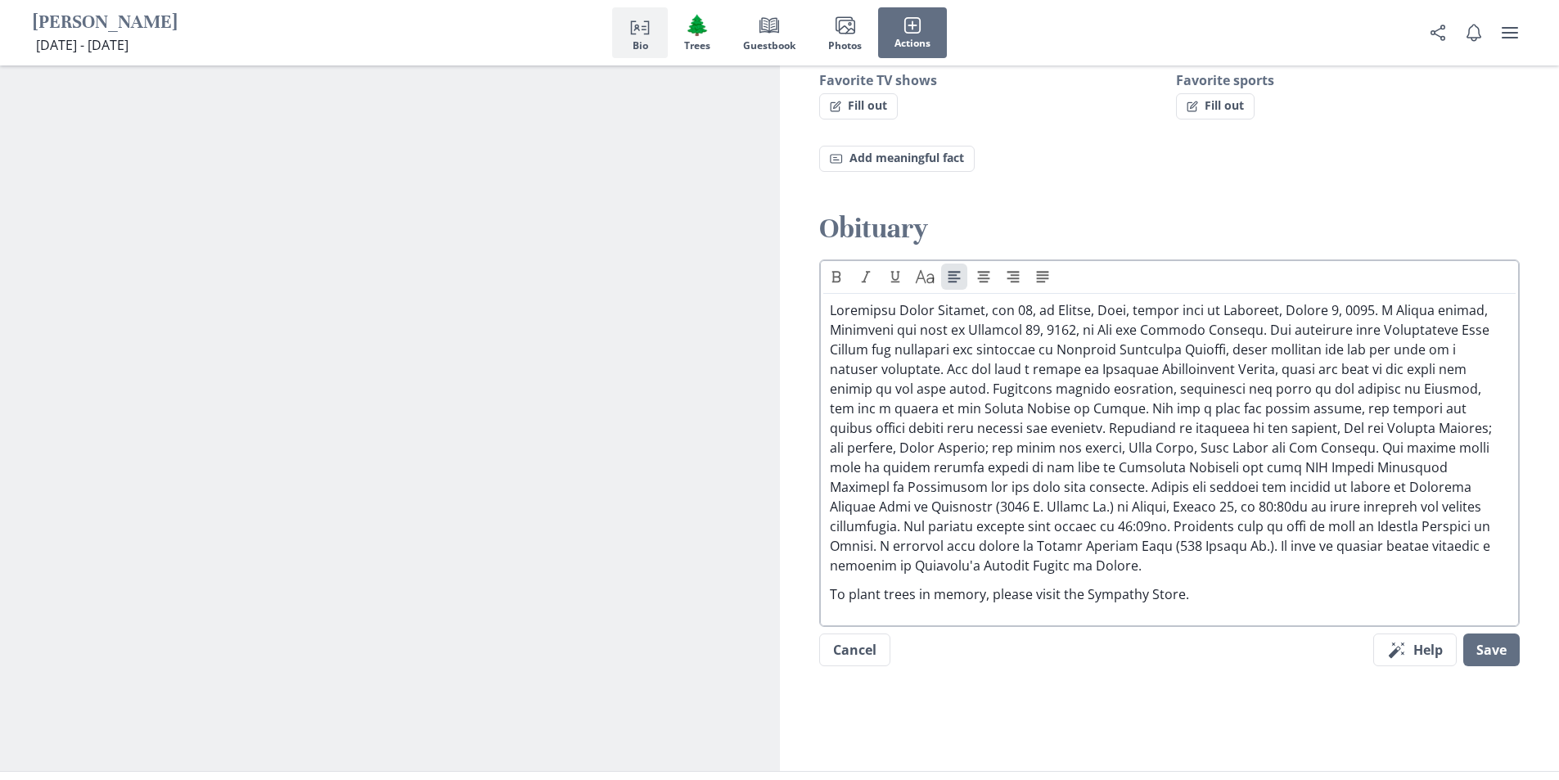
scroll to position [1352, 0]
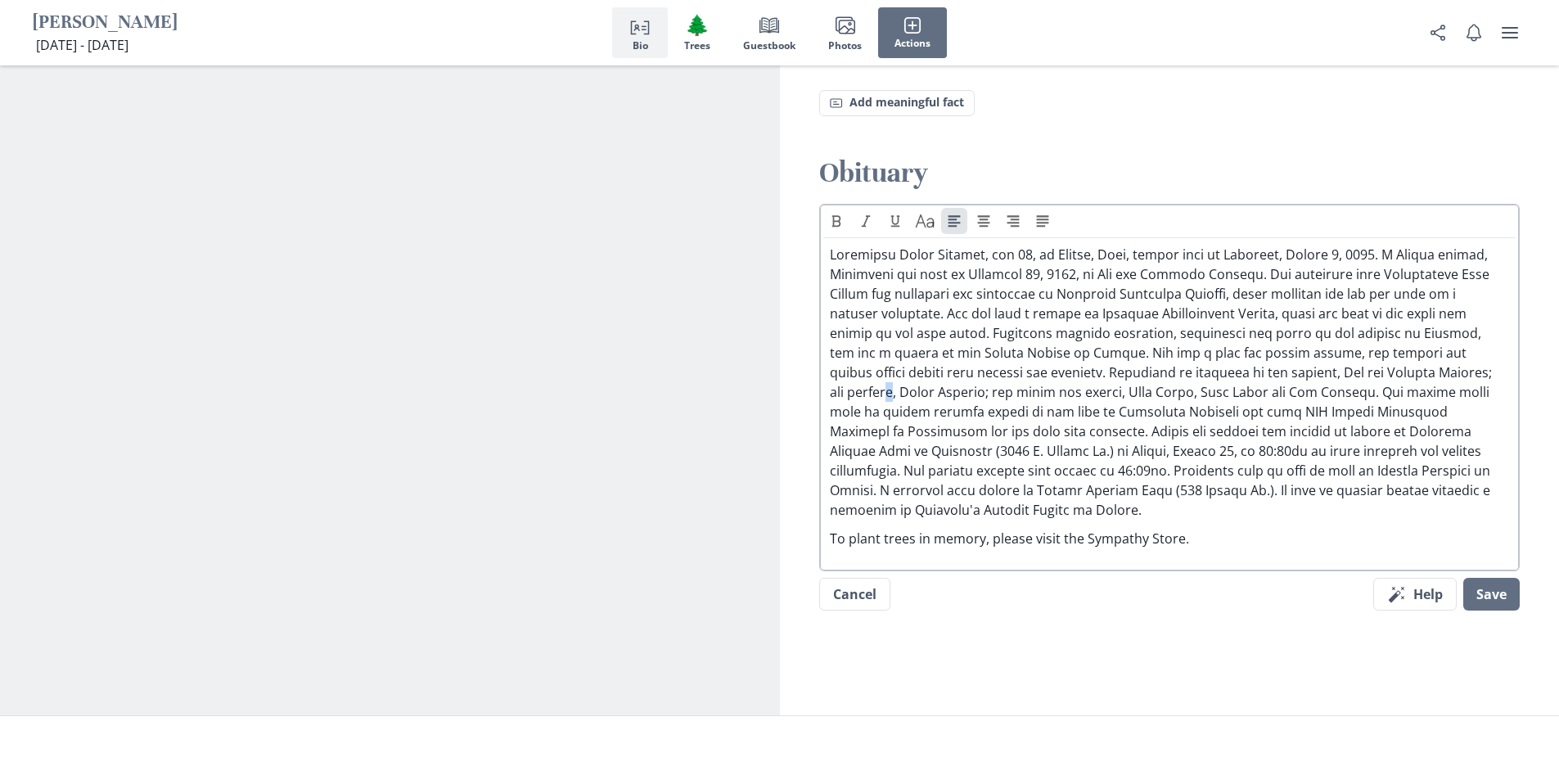
click at [873, 372] on p at bounding box center [1170, 382] width 680 height 275
click at [922, 377] on p at bounding box center [1170, 382] width 680 height 275
click at [1486, 579] on button "Save" at bounding box center [1492, 594] width 56 height 33
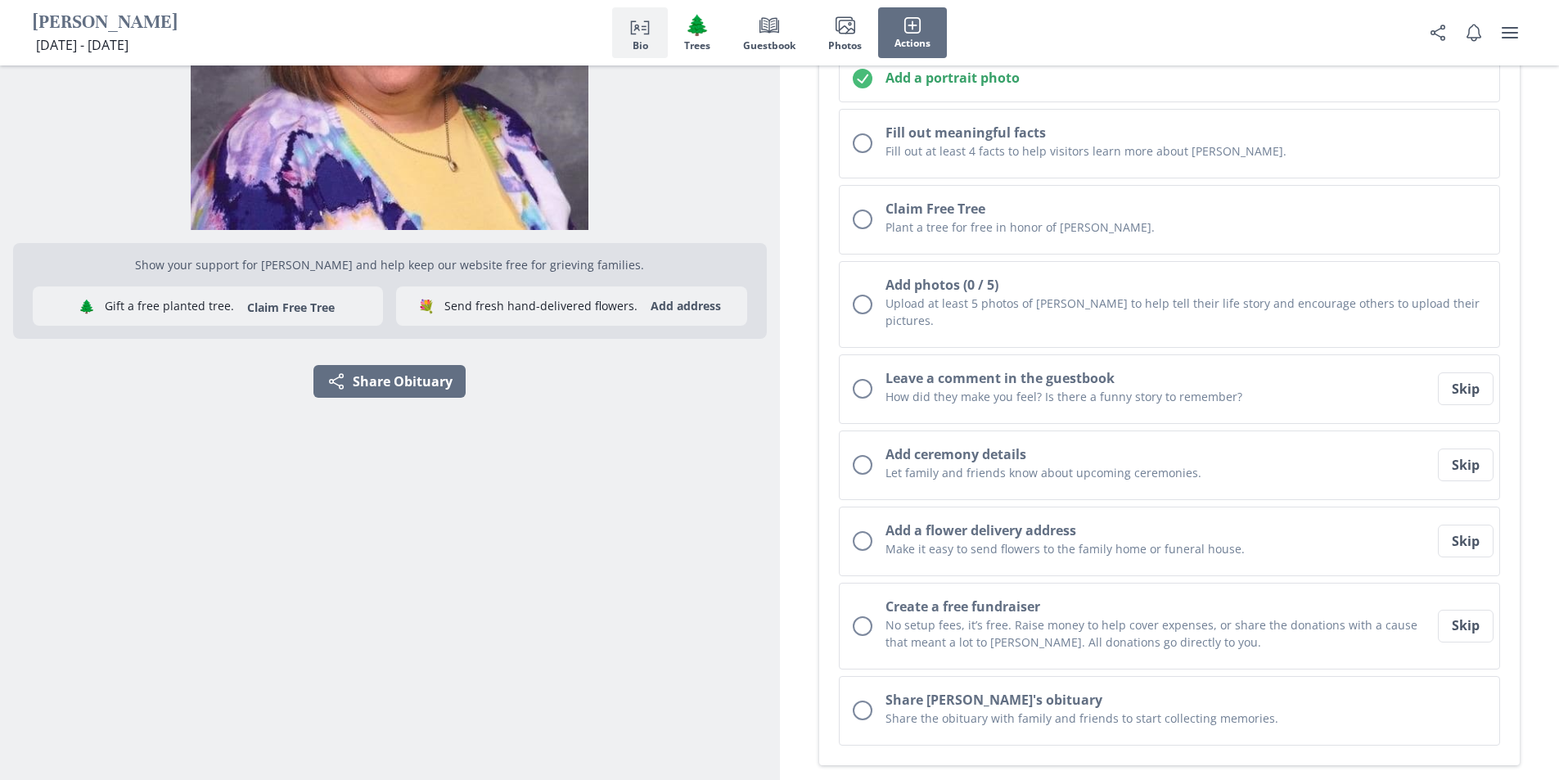
scroll to position [370, 0]
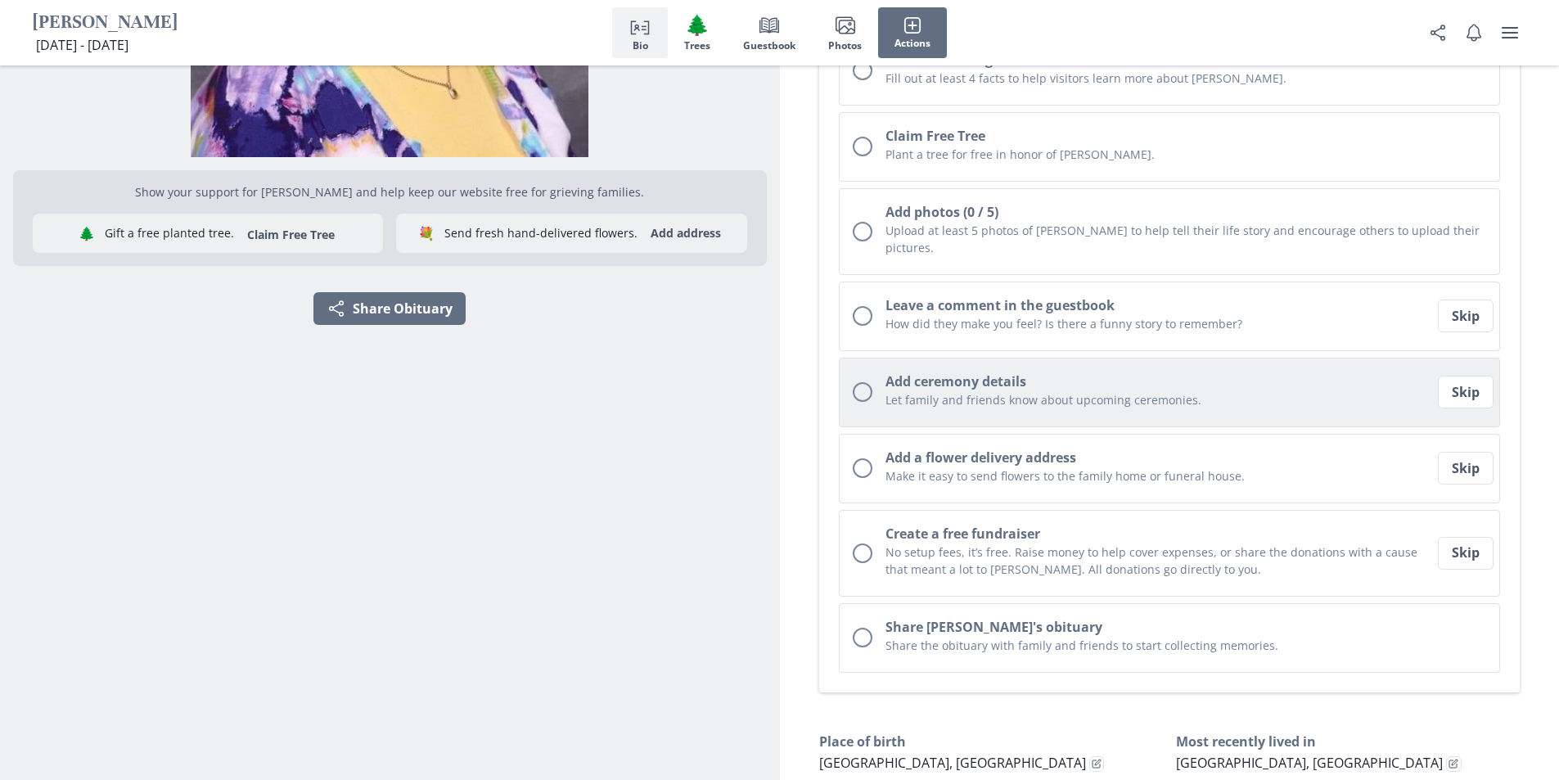
click at [1036, 391] on p "Let family and friends know about upcoming ceremonies." at bounding box center [1160, 399] width 549 height 17
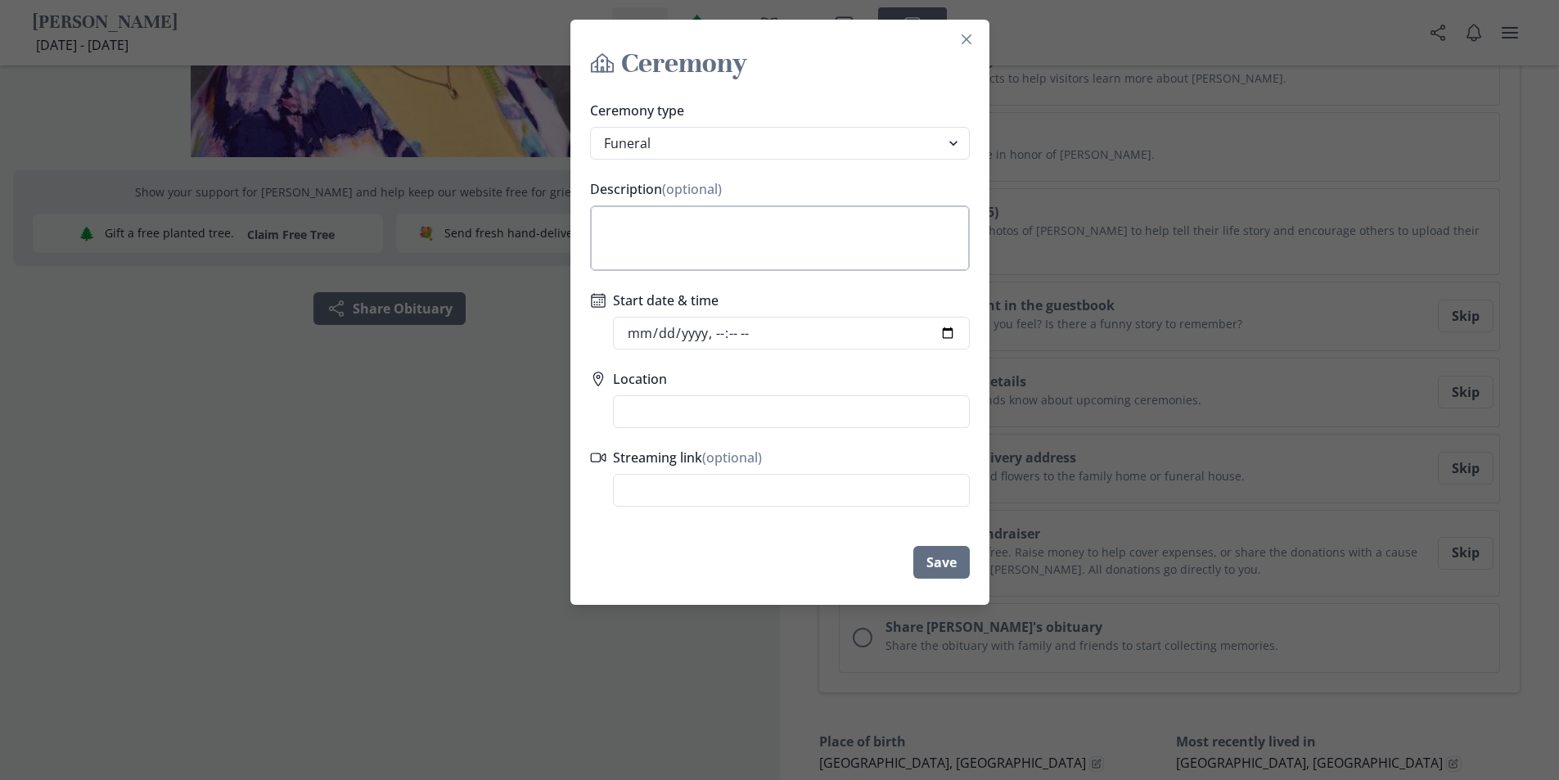
click at [743, 252] on textarea "Description (optional)" at bounding box center [780, 237] width 380 height 65
click at [961, 141] on select "Funeral Graveside Service Viewing Service Visitation Service Memorial Service C…" at bounding box center [780, 143] width 380 height 33
click at [596, 127] on select "Funeral Graveside Service Viewing Service Visitation Service Memorial Service C…" at bounding box center [780, 143] width 380 height 33
click at [710, 345] on input "Start date & time" at bounding box center [791, 333] width 357 height 33
click at [722, 332] on input "Start date & time" at bounding box center [791, 333] width 357 height 33
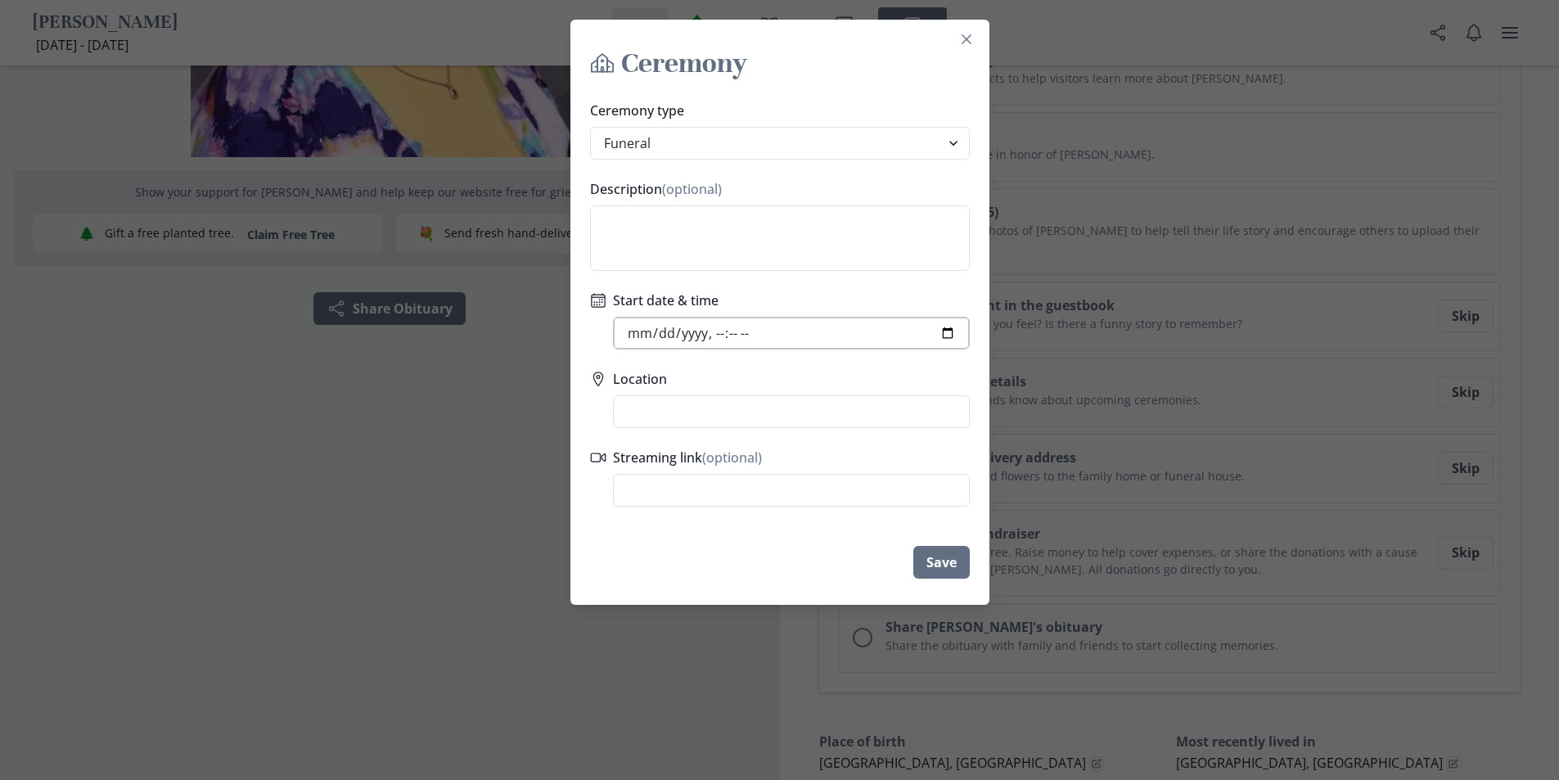
click at [718, 335] on input "Start date & time" at bounding box center [791, 333] width 357 height 33
type input "[DATE]T10:30"
click at [705, 402] on input "Location" at bounding box center [791, 411] width 357 height 33
paste input "[STREET_ADDRESS][PERSON_NAME]"
click at [772, 441] on li "[STREET_ADDRESS]" at bounding box center [792, 442] width 354 height 26
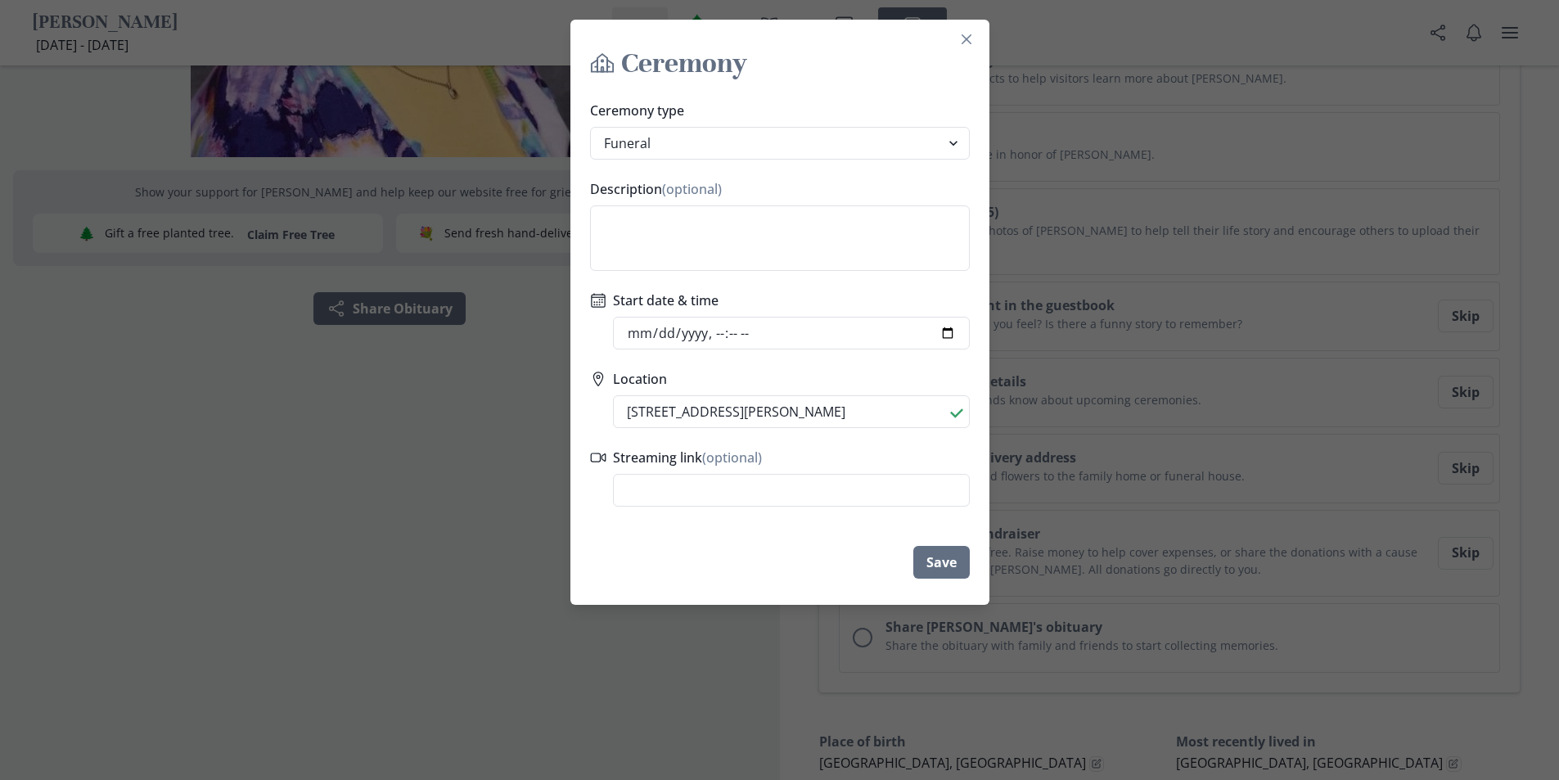
click at [783, 445] on li "[STREET_ADDRESS][PERSON_NAME]" at bounding box center [791, 442] width 354 height 26
type input "[STREET_ADDRESS][PERSON_NAME]"
click at [760, 543] on footer "Save" at bounding box center [780, 562] width 419 height 59
click at [946, 562] on button "Save" at bounding box center [941, 562] width 56 height 33
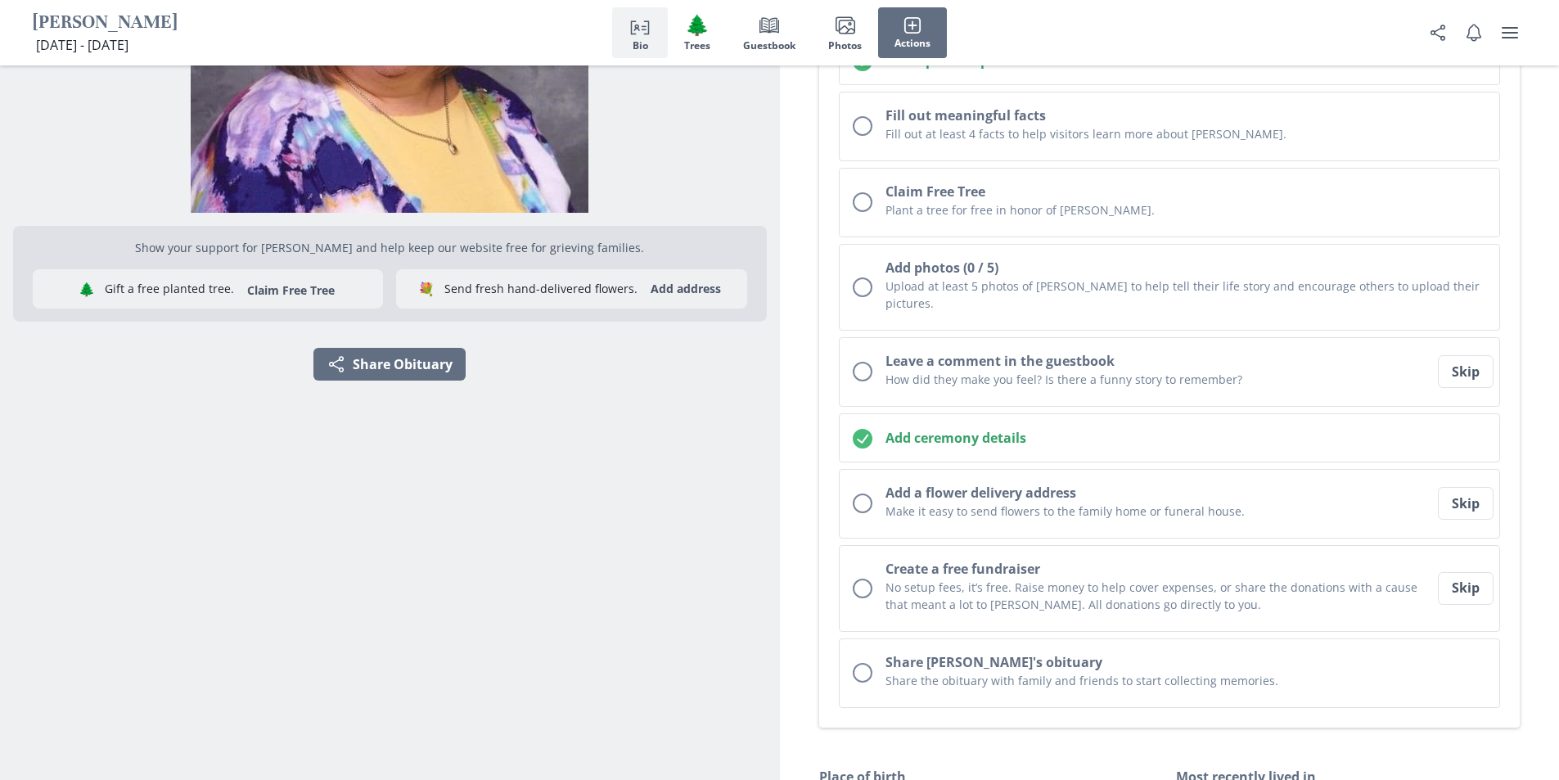
scroll to position [285, 0]
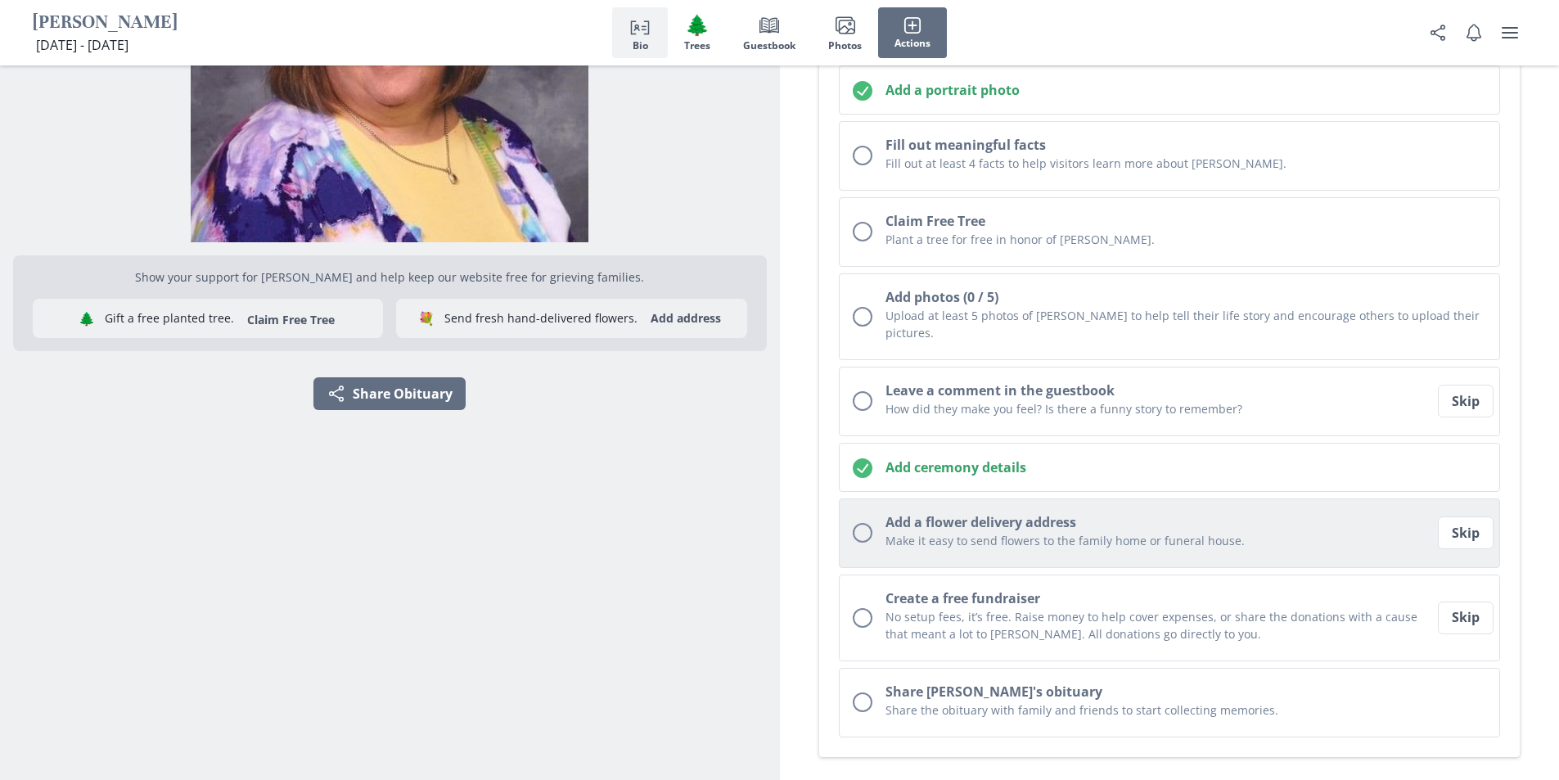
click at [913, 540] on button "Add a flower delivery address Make it easy to send flowers to the family home o…" at bounding box center [1170, 533] width 662 height 70
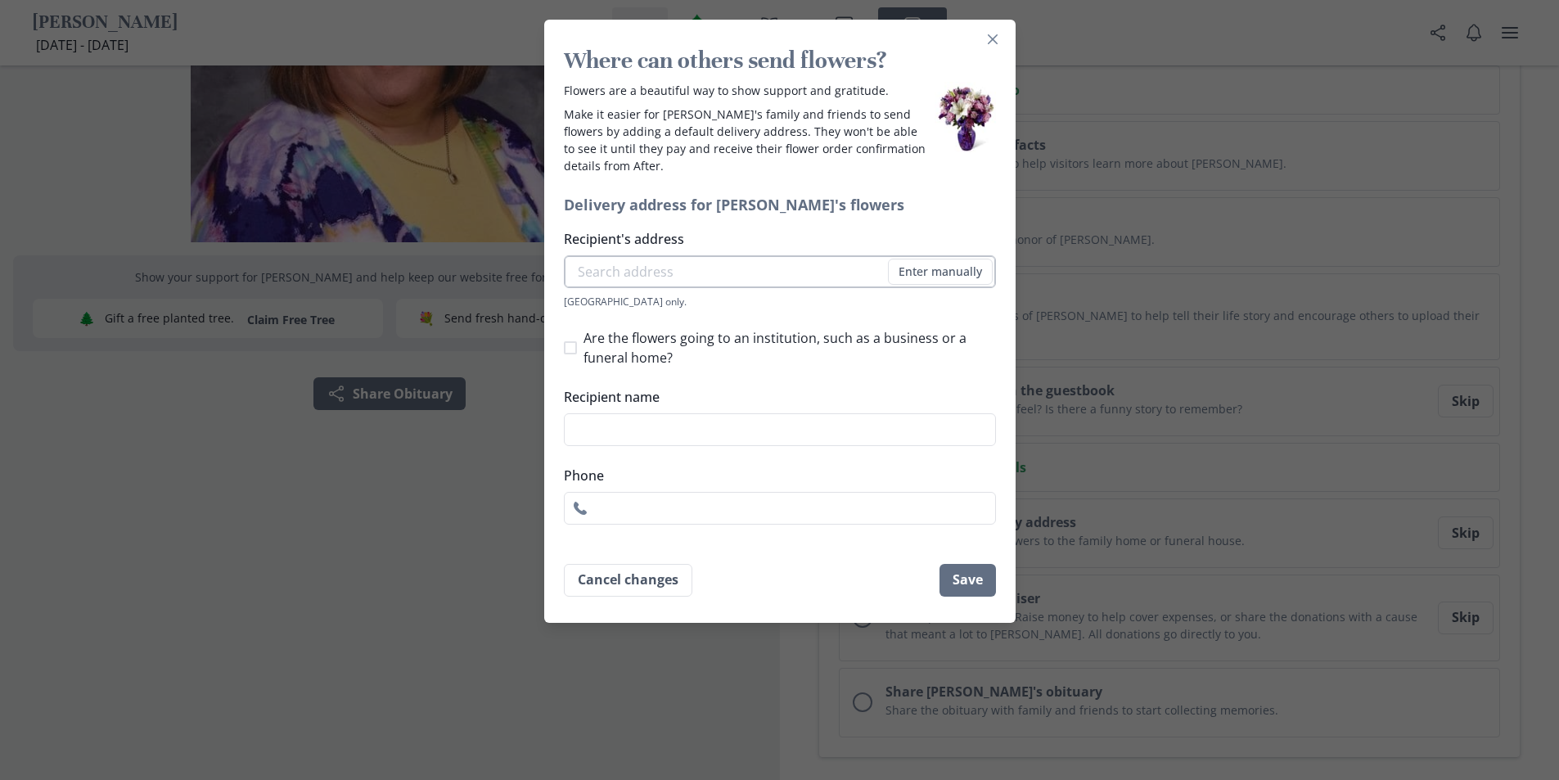
click at [788, 279] on input "Recipient's address" at bounding box center [780, 271] width 432 height 33
paste input "[STREET_ADDRESS][PERSON_NAME]"
click at [765, 305] on li "[STREET_ADDRESS]" at bounding box center [780, 302] width 431 height 26
type input "[STREET_ADDRESS]"
type input "1"
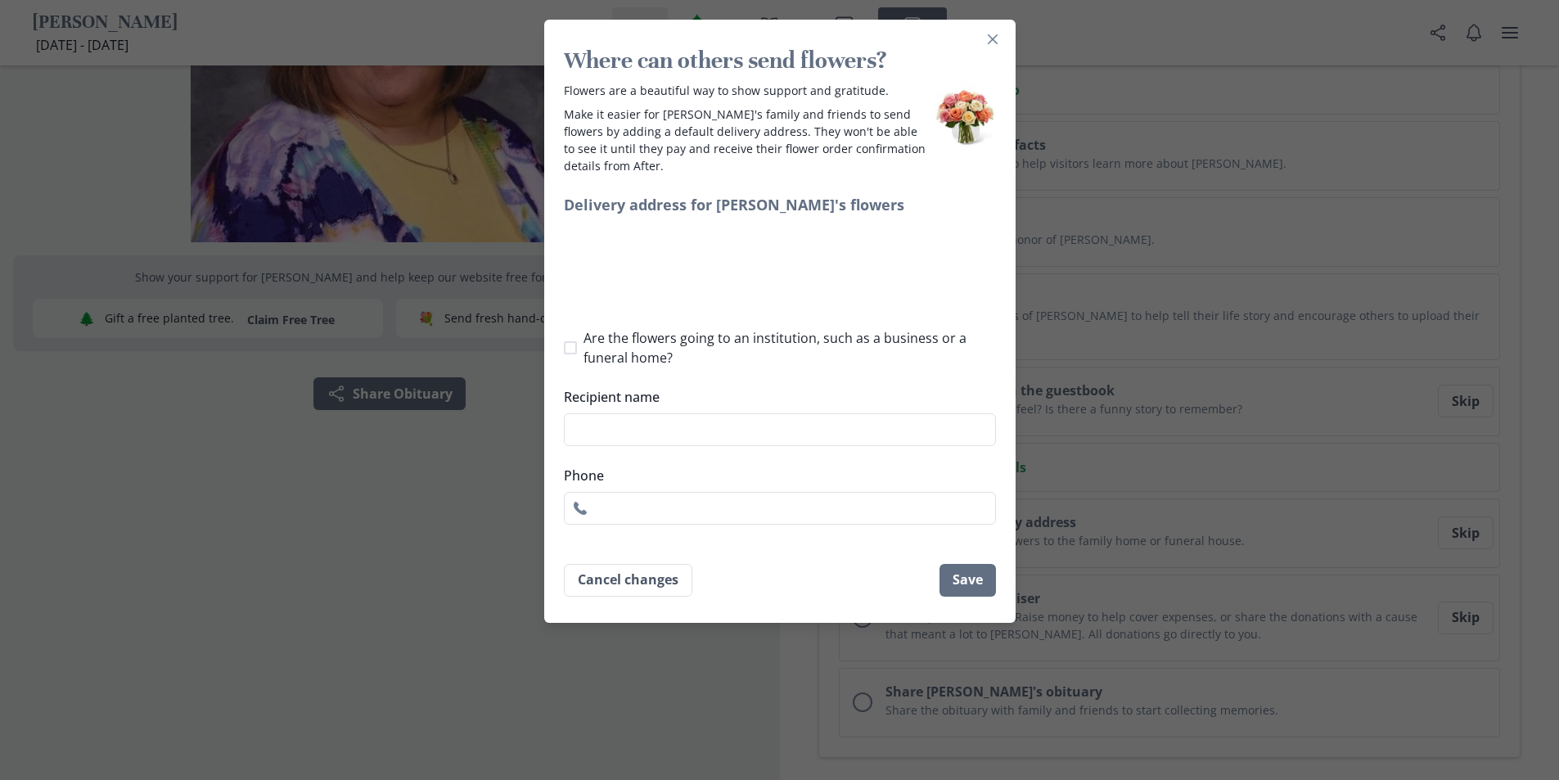
select select "OH"
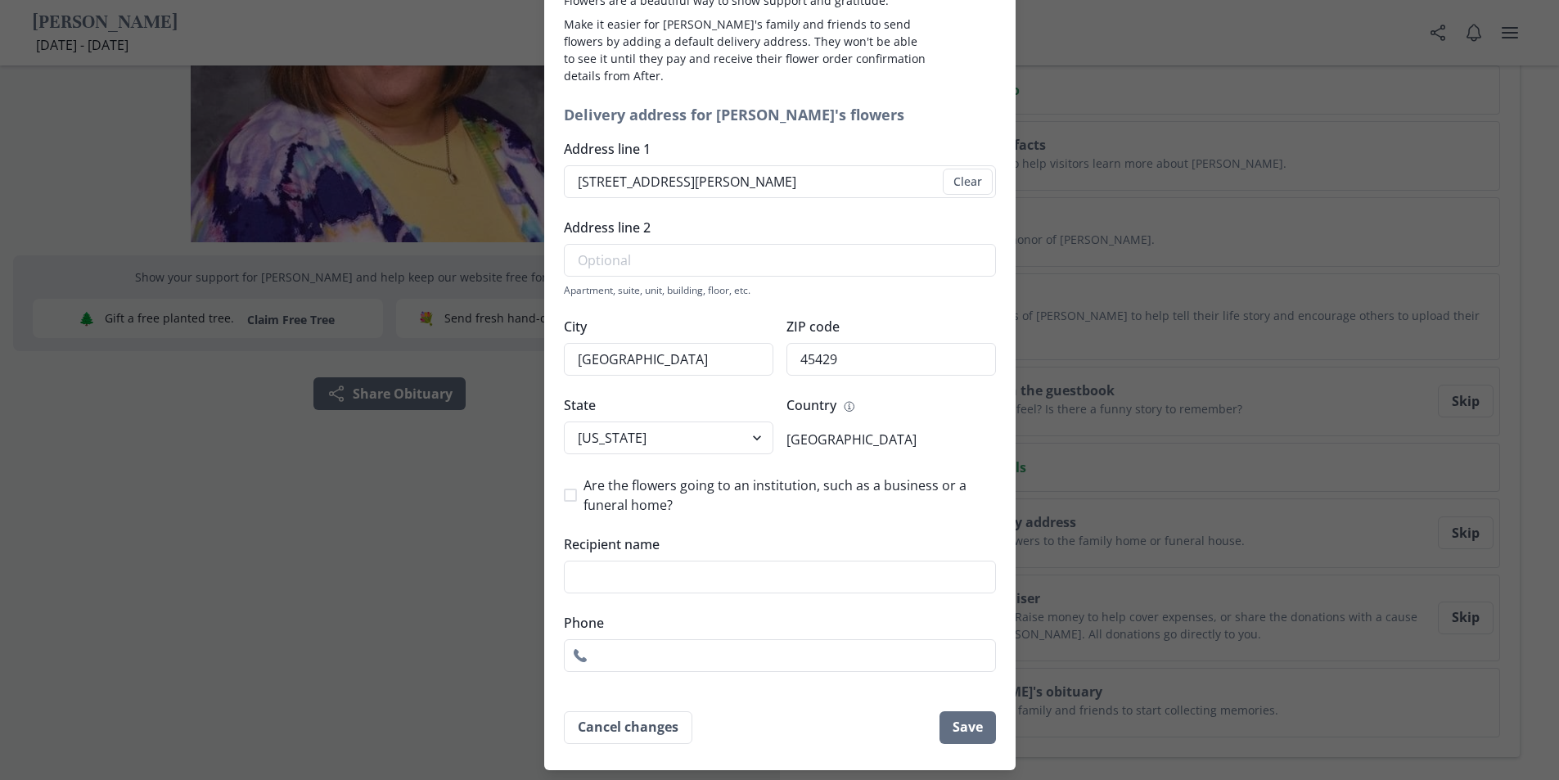
scroll to position [133, 0]
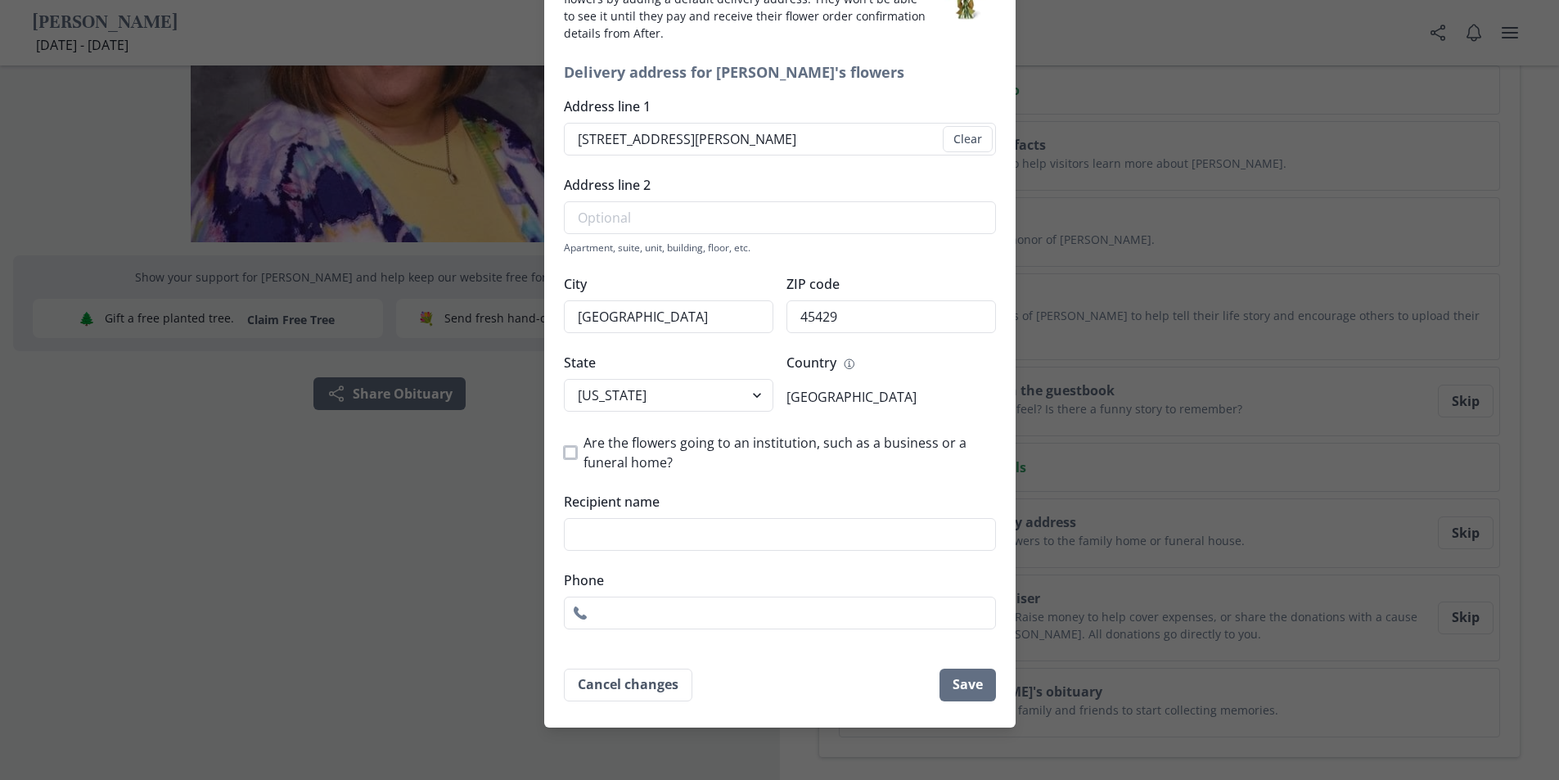
click at [571, 452] on span at bounding box center [570, 452] width 13 height 13
click at [564, 452] on input "Are the flowers going to an institution, such as a business or a funeral home?" at bounding box center [563, 452] width 1 height 1
checkbox input "true"
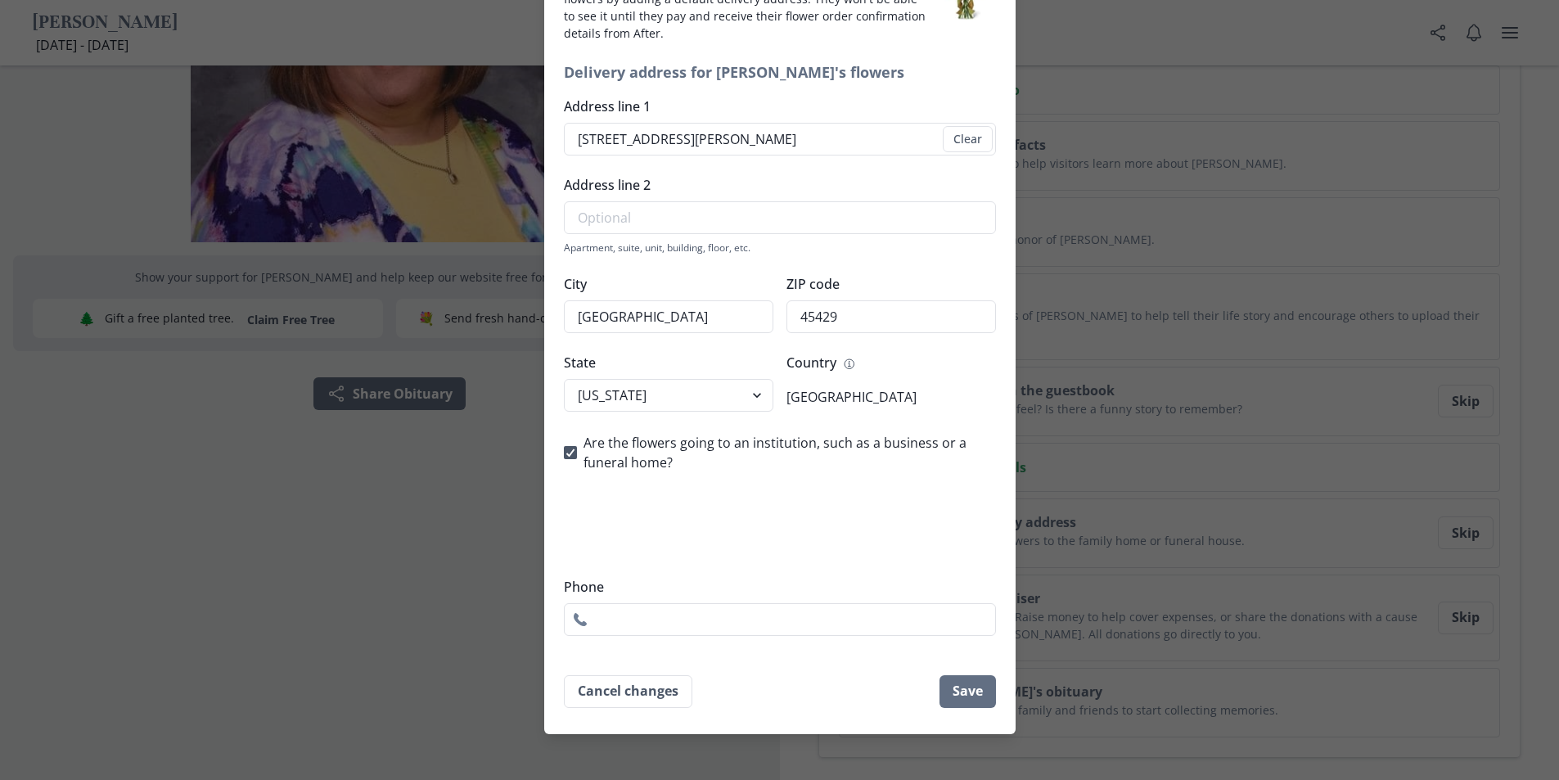
scroll to position [120, 0]
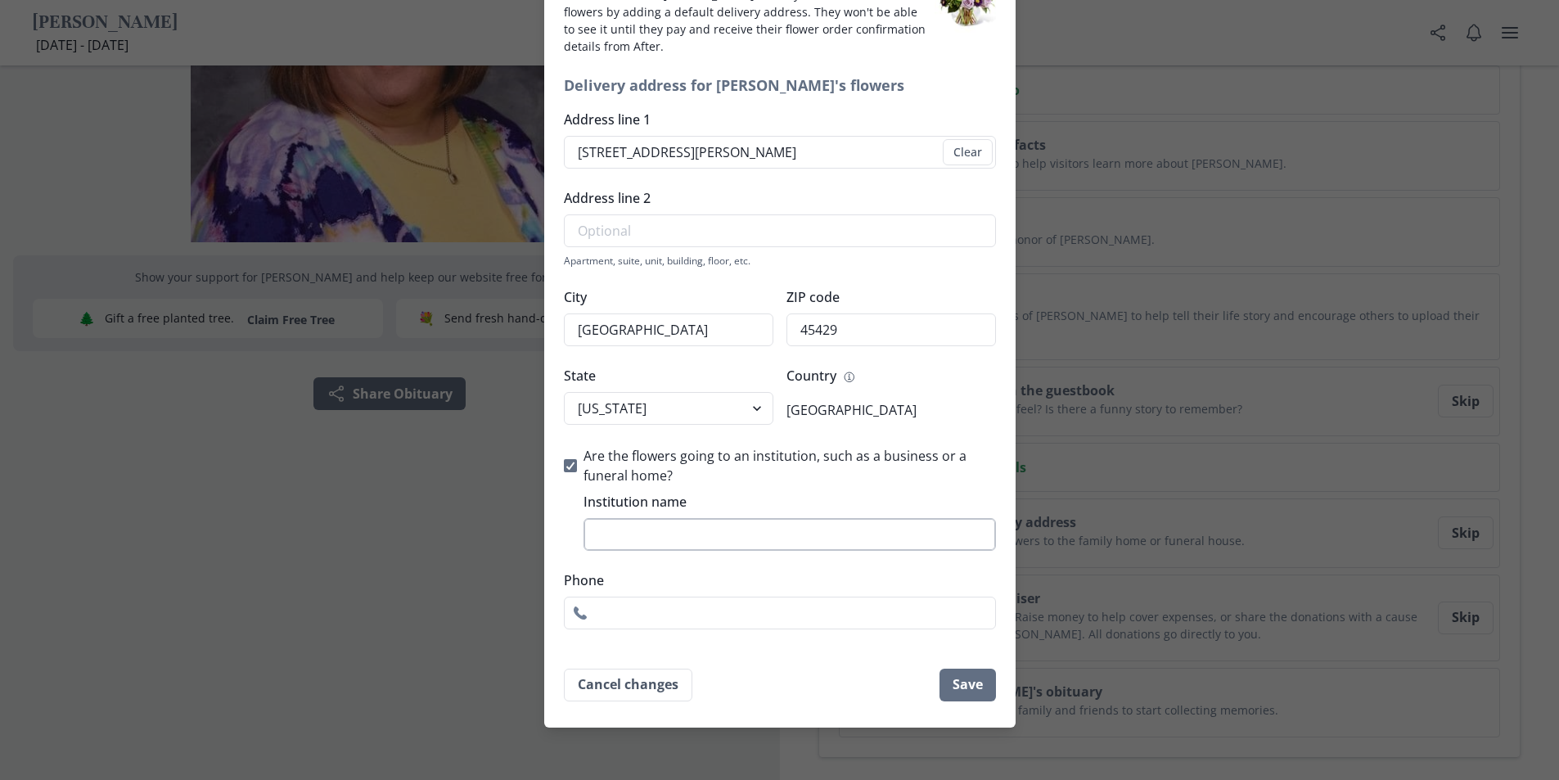
paste input "[PERSON_NAME] Funeral Home - Kettering"
type input "[PERSON_NAME] Funeral Home - Kettering"
click at [754, 620] on input "Phone" at bounding box center [780, 613] width 432 height 33
type input "9372934137"
click at [957, 692] on button "Save" at bounding box center [968, 685] width 56 height 33
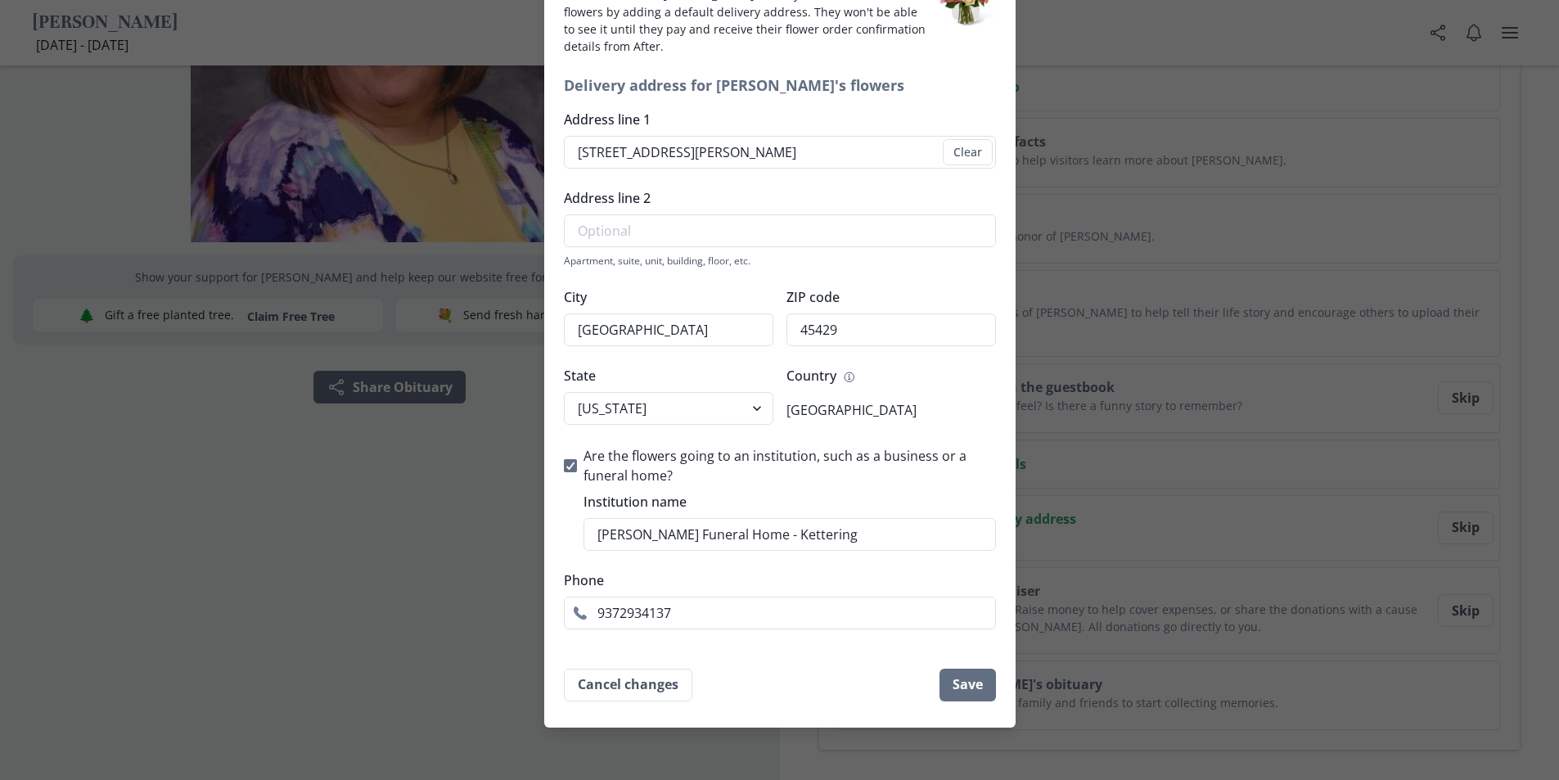
scroll to position [0, 0]
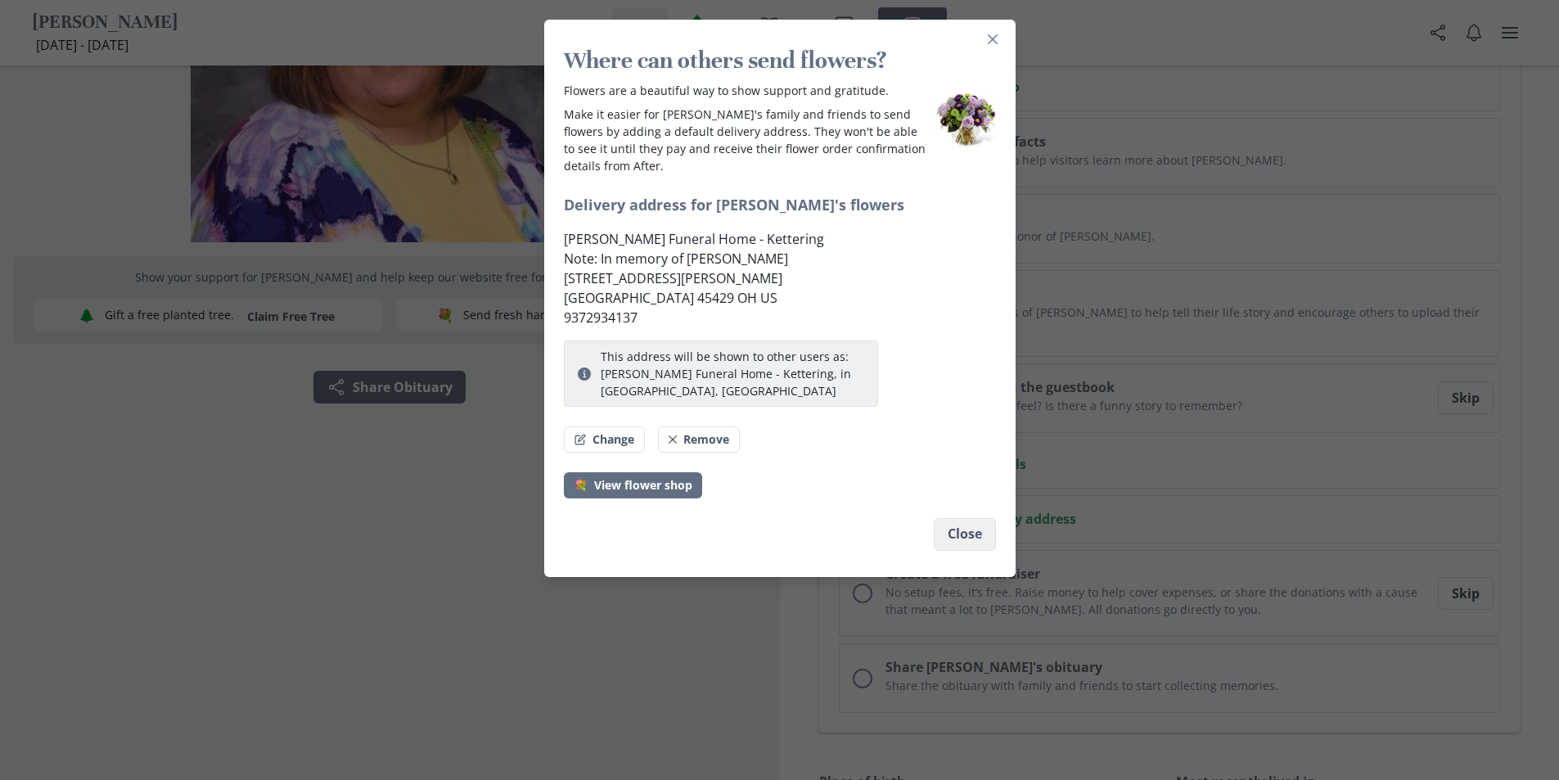
click at [962, 539] on button "Close" at bounding box center [965, 534] width 62 height 33
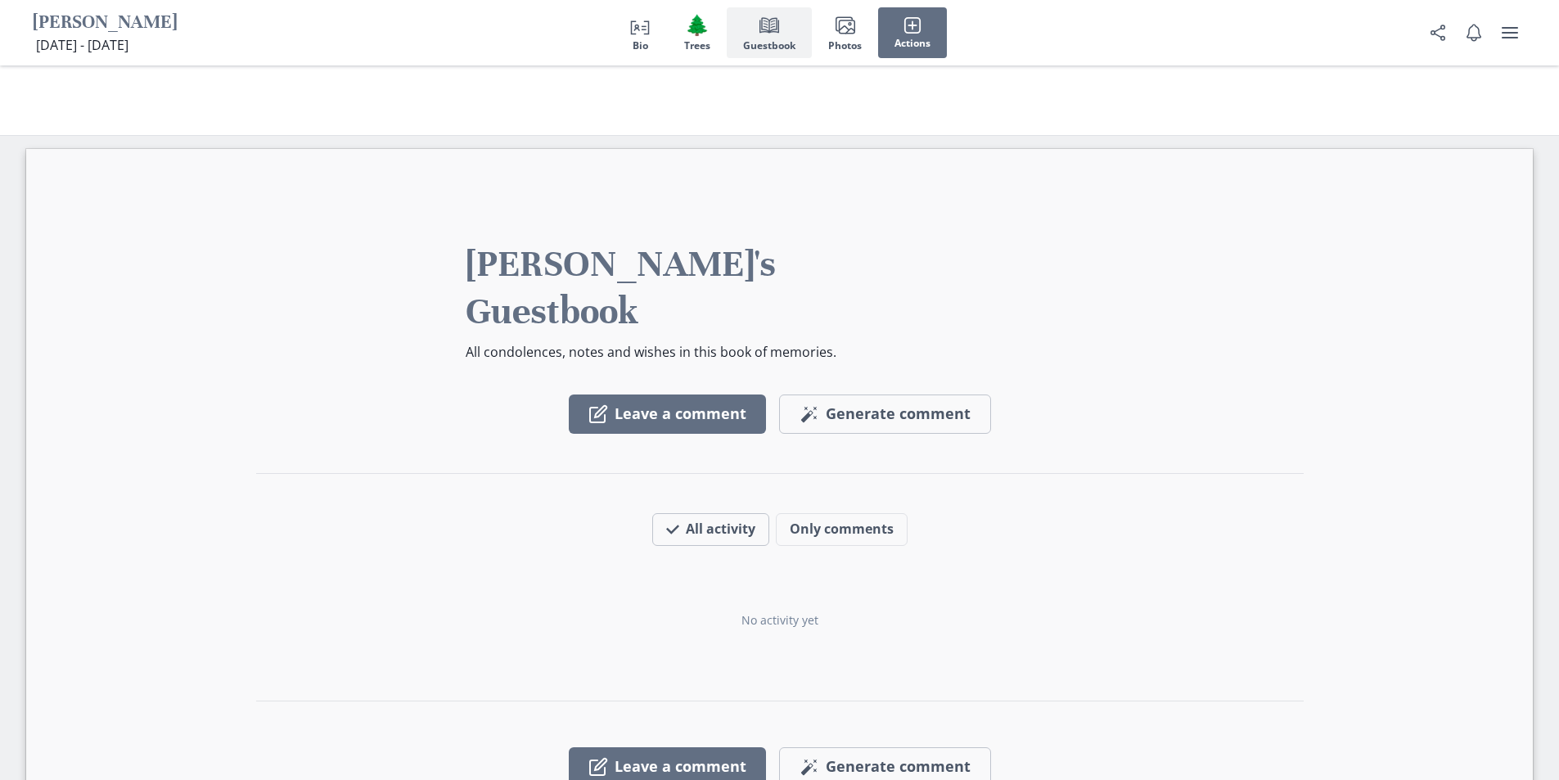
scroll to position [2623, 0]
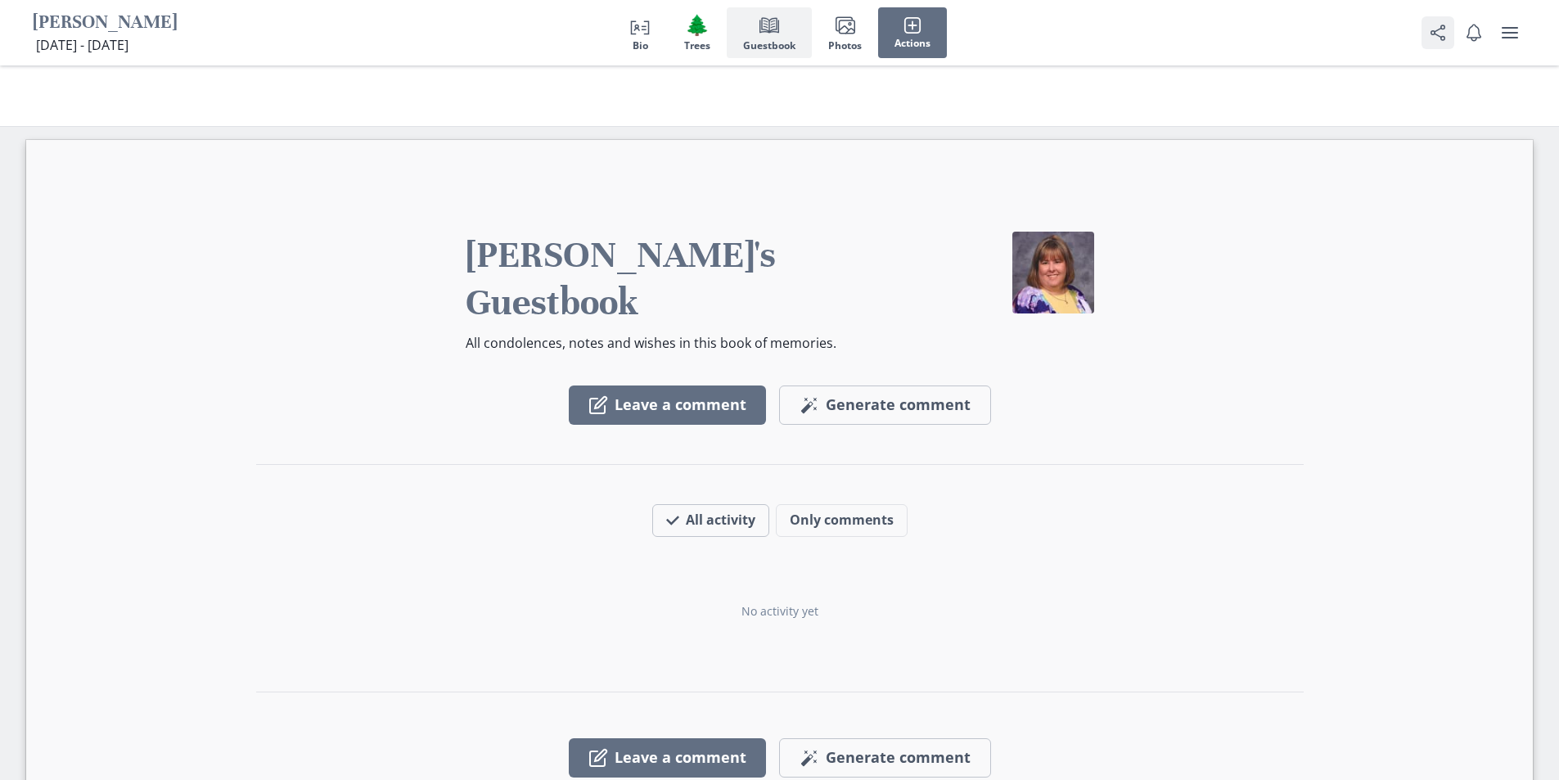
click at [1436, 30] on icon "Share" at bounding box center [1438, 33] width 20 height 20
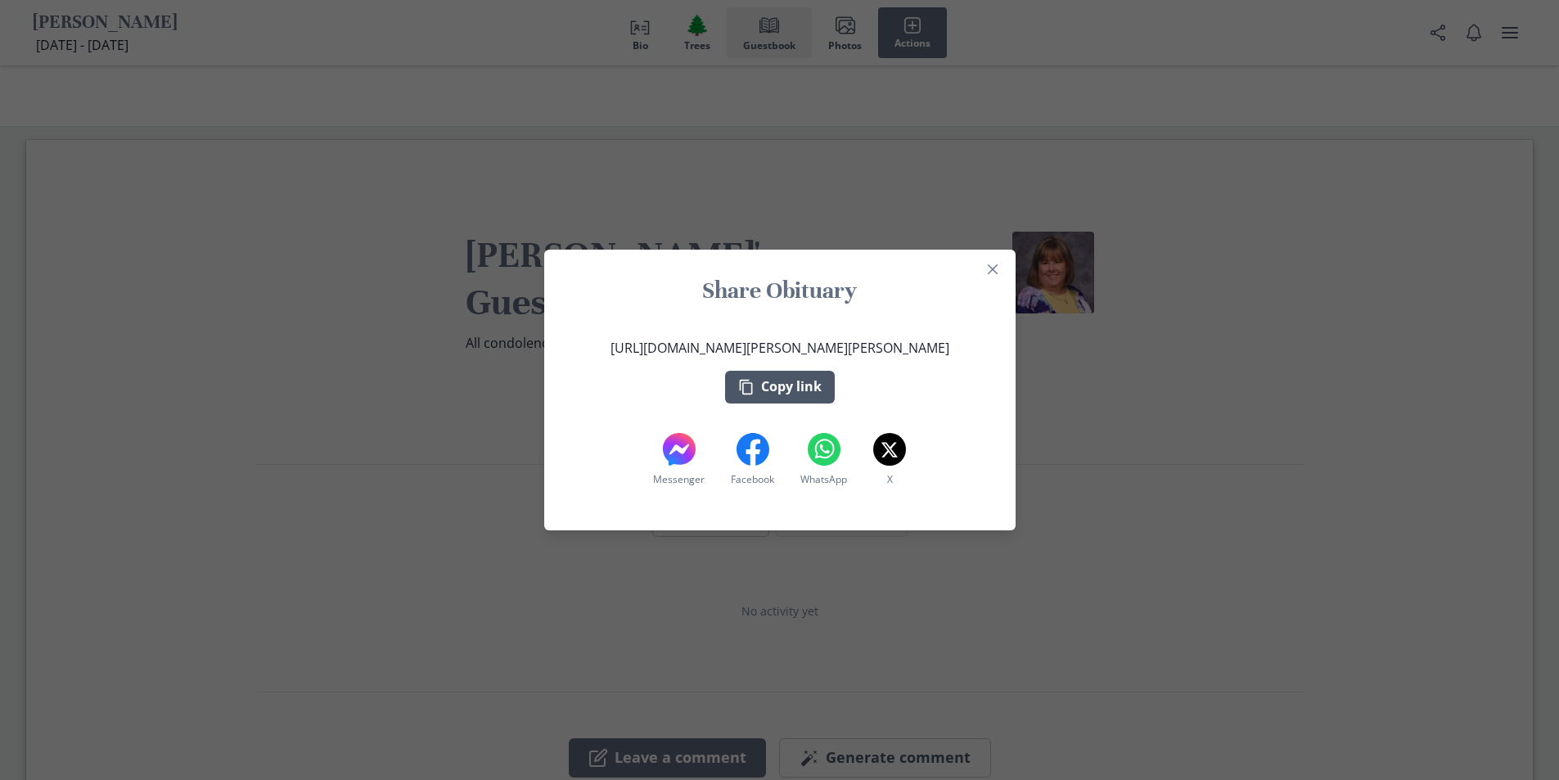
click at [820, 390] on button "Copy link" at bounding box center [780, 387] width 110 height 33
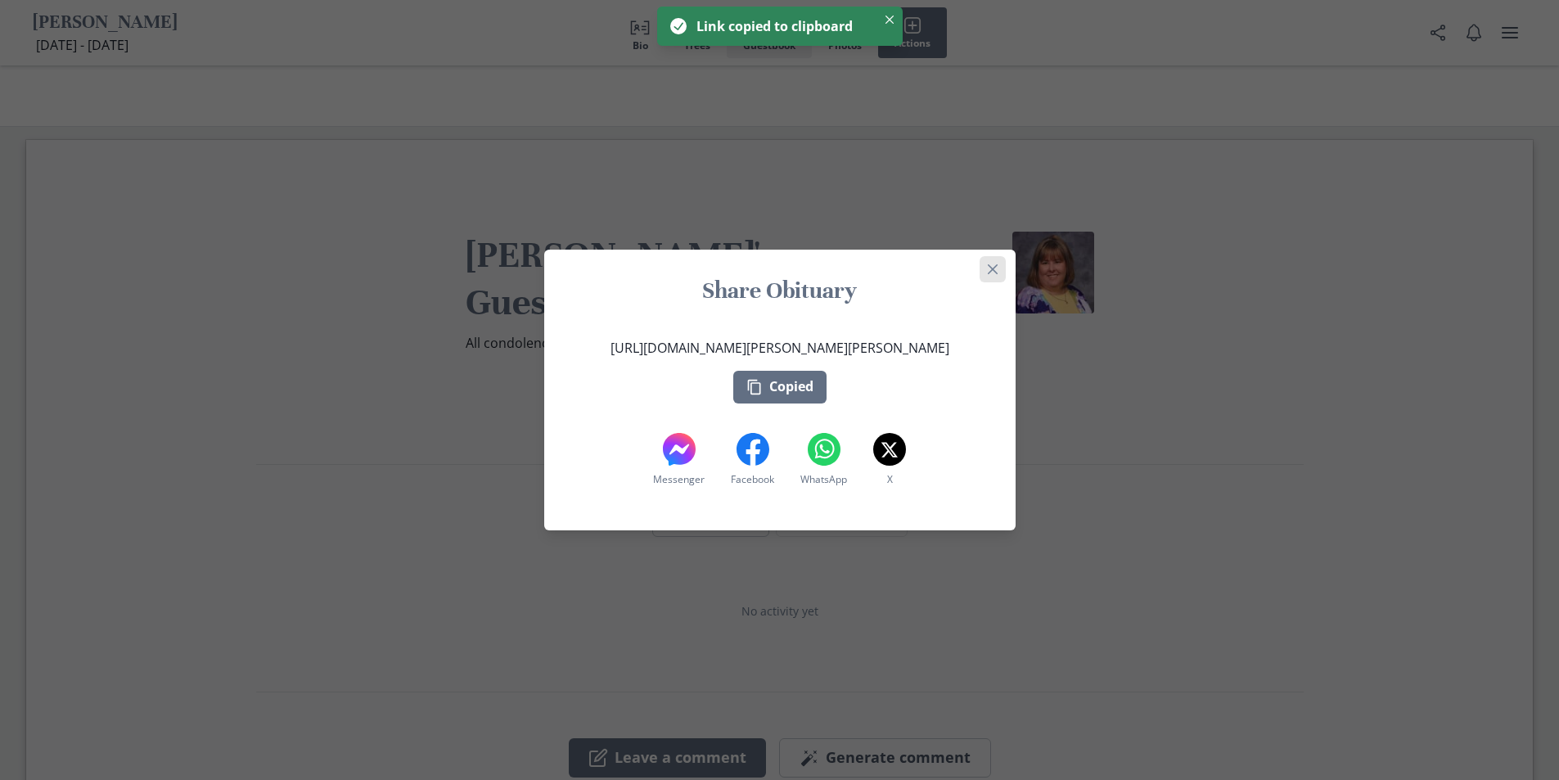
click at [997, 268] on icon "Close" at bounding box center [992, 269] width 10 height 10
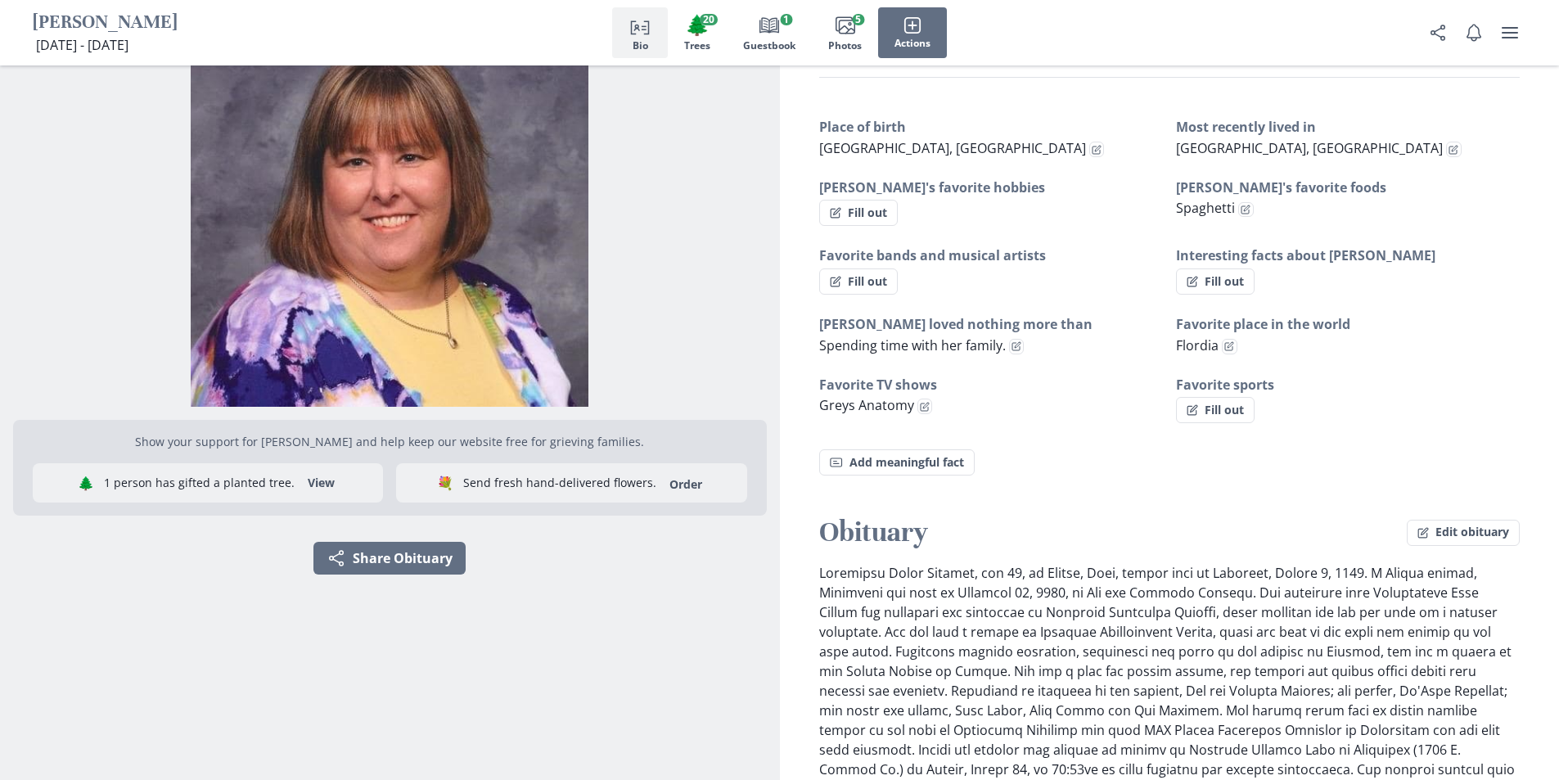
scroll to position [164, 0]
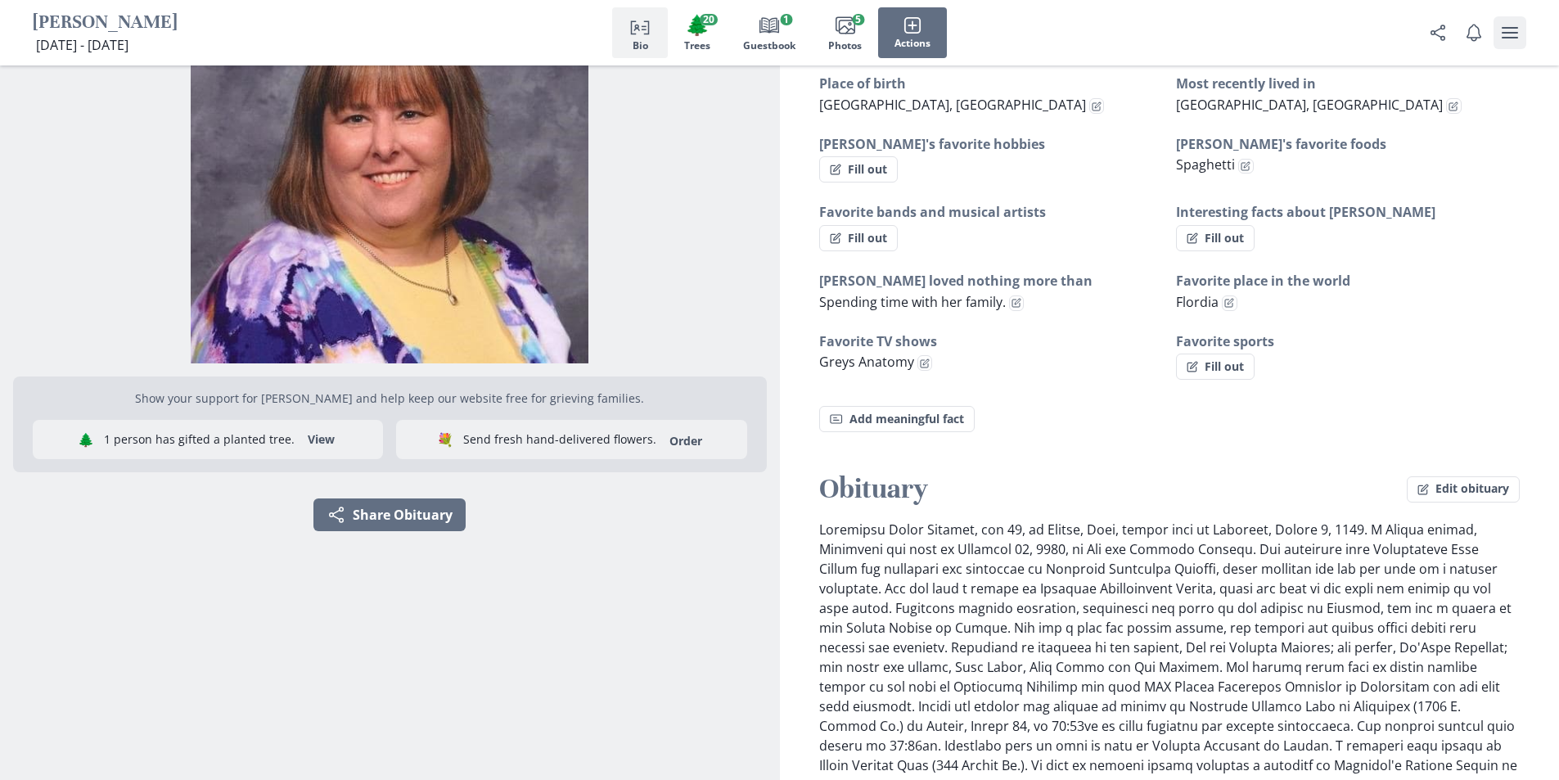
click at [1517, 40] on icon "user menu" at bounding box center [1510, 33] width 20 height 20
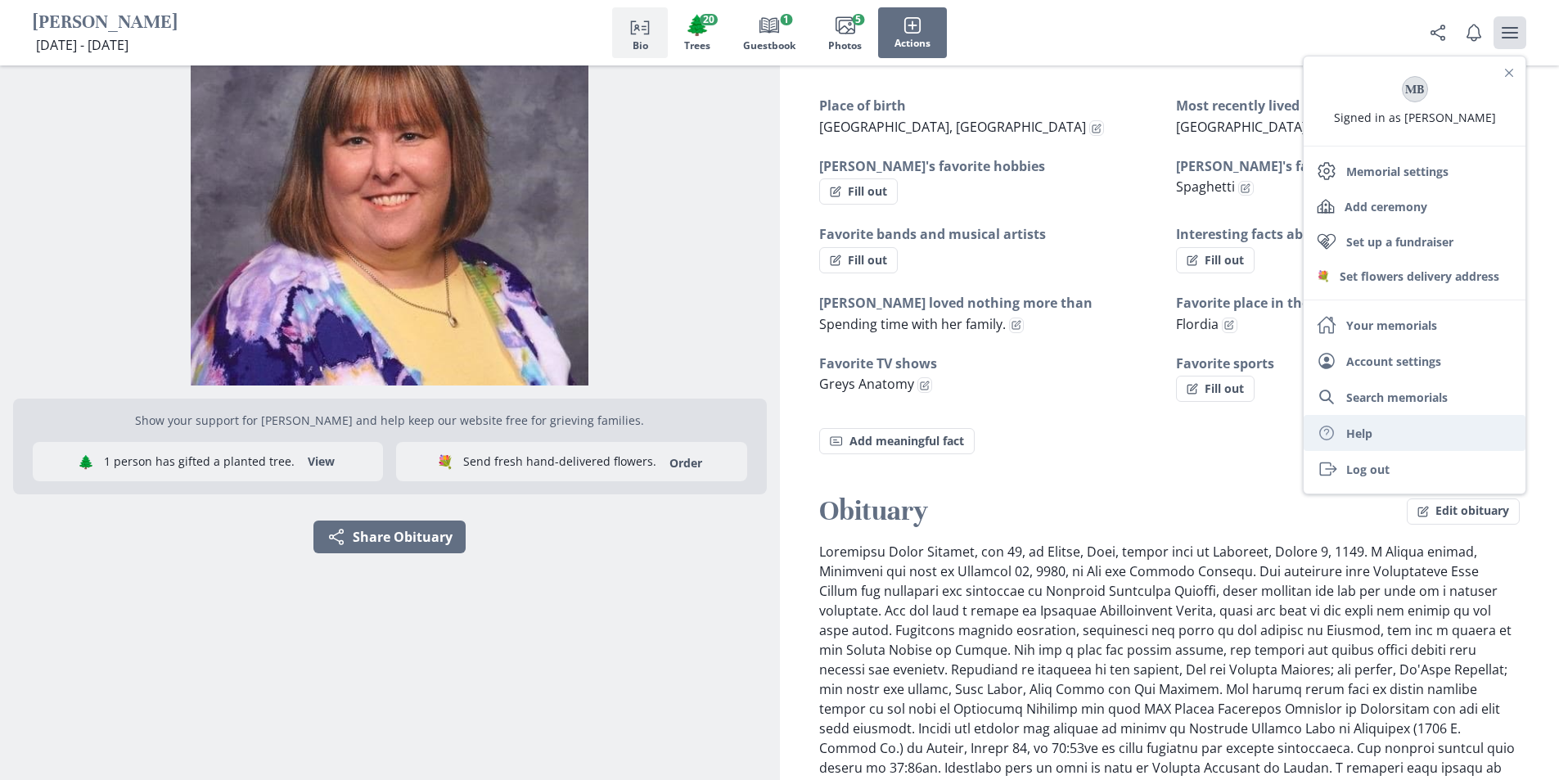
scroll to position [133, 0]
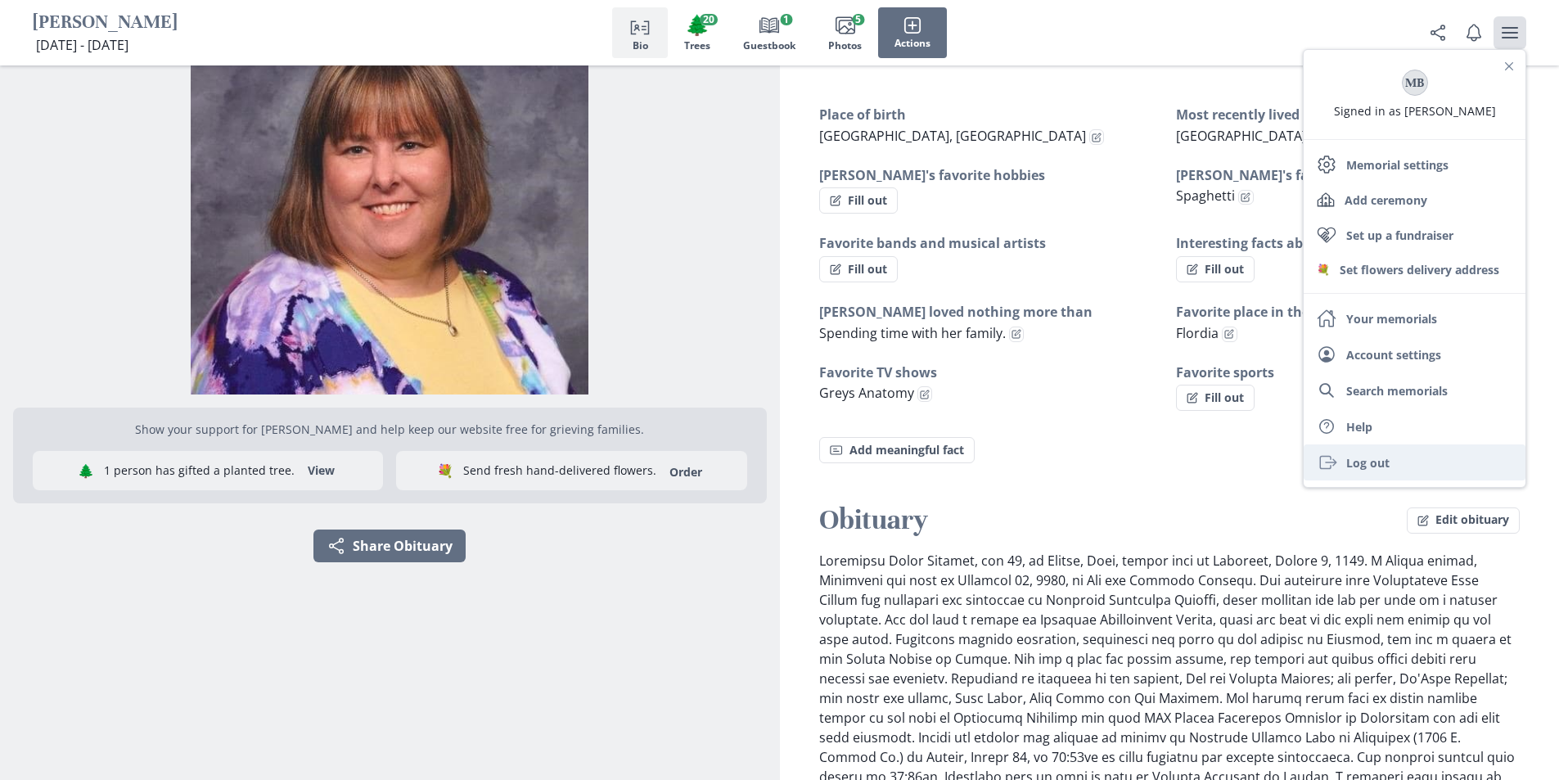
click at [1384, 456] on link "Exit Log out" at bounding box center [1415, 462] width 222 height 36
